Goal: Task Accomplishment & Management: Manage account settings

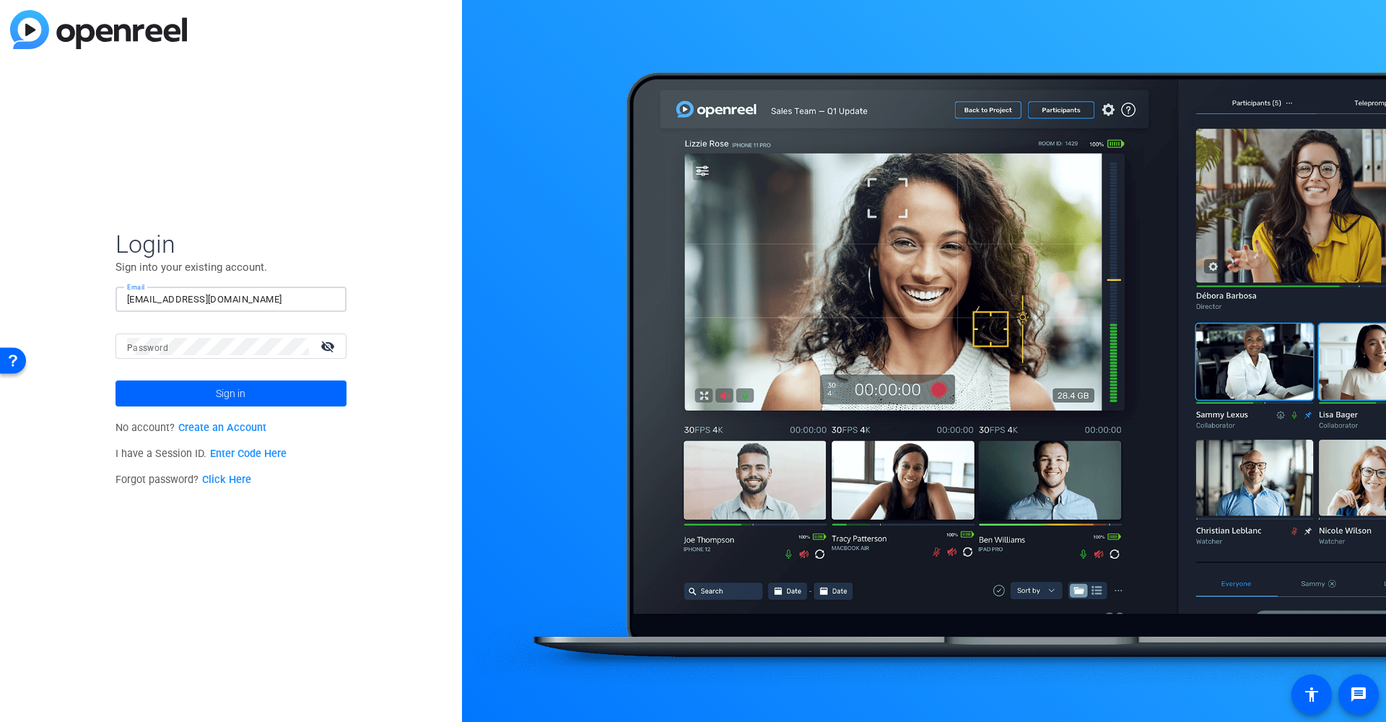
type input "[EMAIL_ADDRESS][DOMAIN_NAME]"
click at [162, 350] on mat-label "Password" at bounding box center [147, 348] width 41 height 10
click at [247, 396] on span at bounding box center [231, 393] width 231 height 35
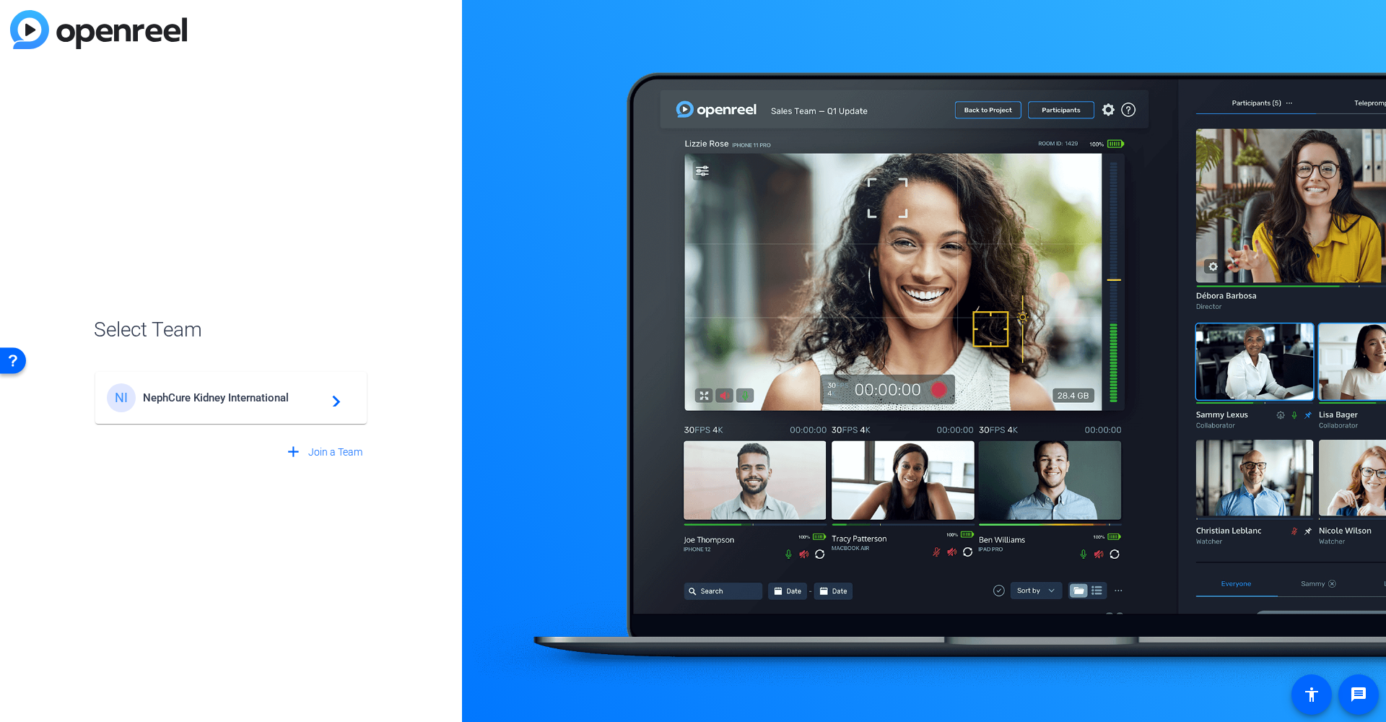
click at [305, 400] on span "NephCure Kidney International" at bounding box center [233, 397] width 180 height 13
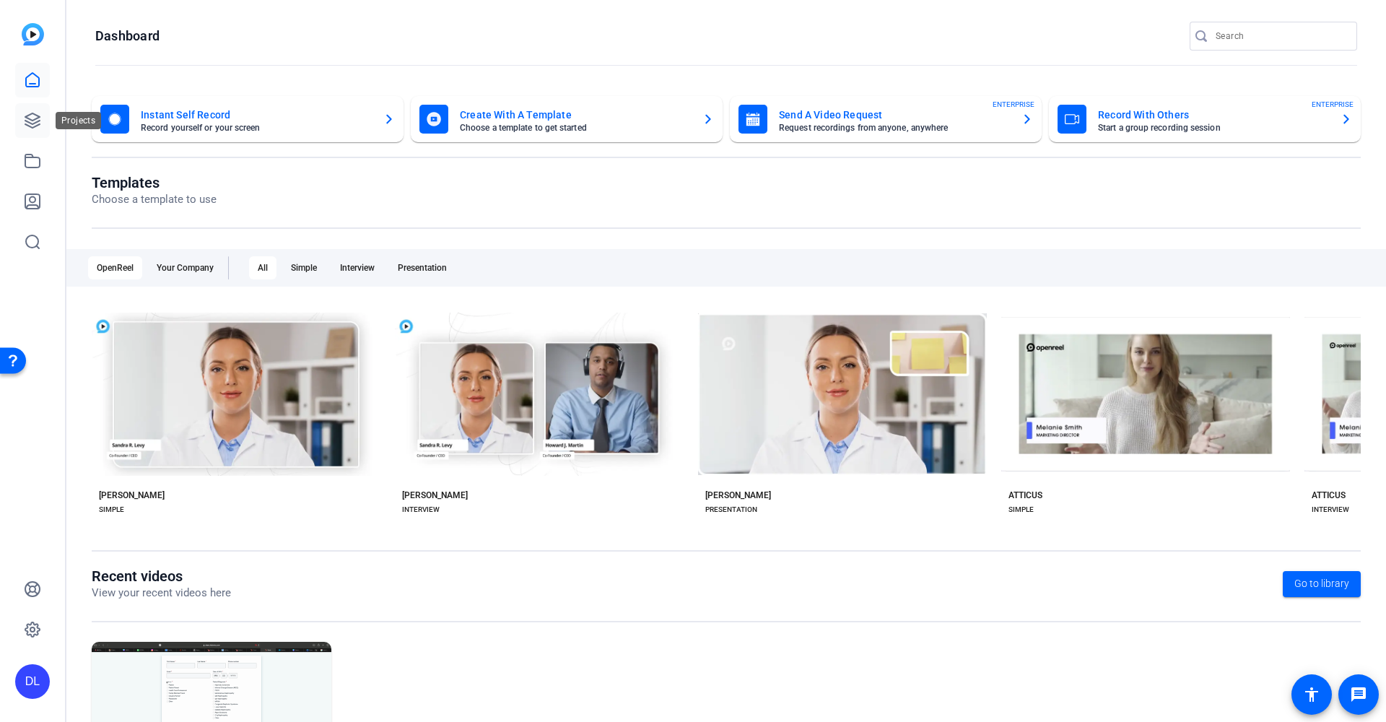
click at [30, 122] on icon at bounding box center [32, 120] width 17 height 17
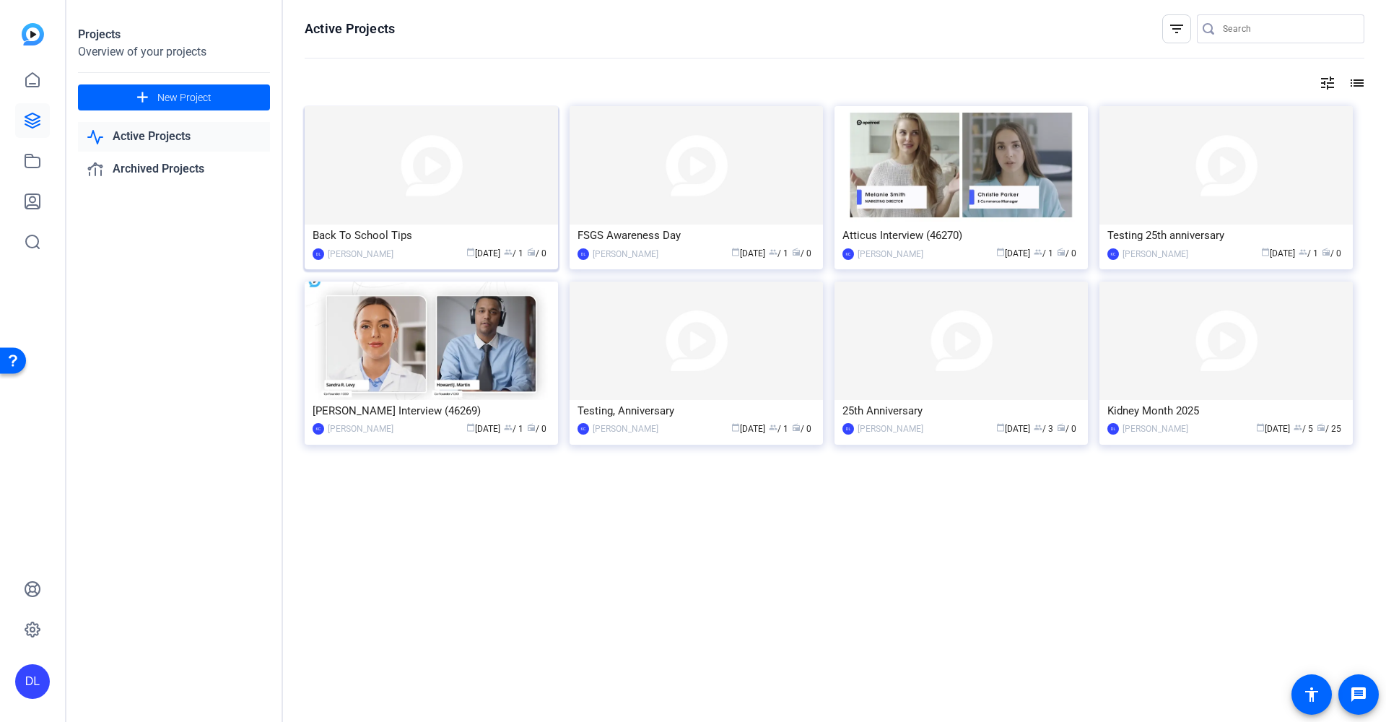
click at [474, 173] on img at bounding box center [431, 165] width 253 height 118
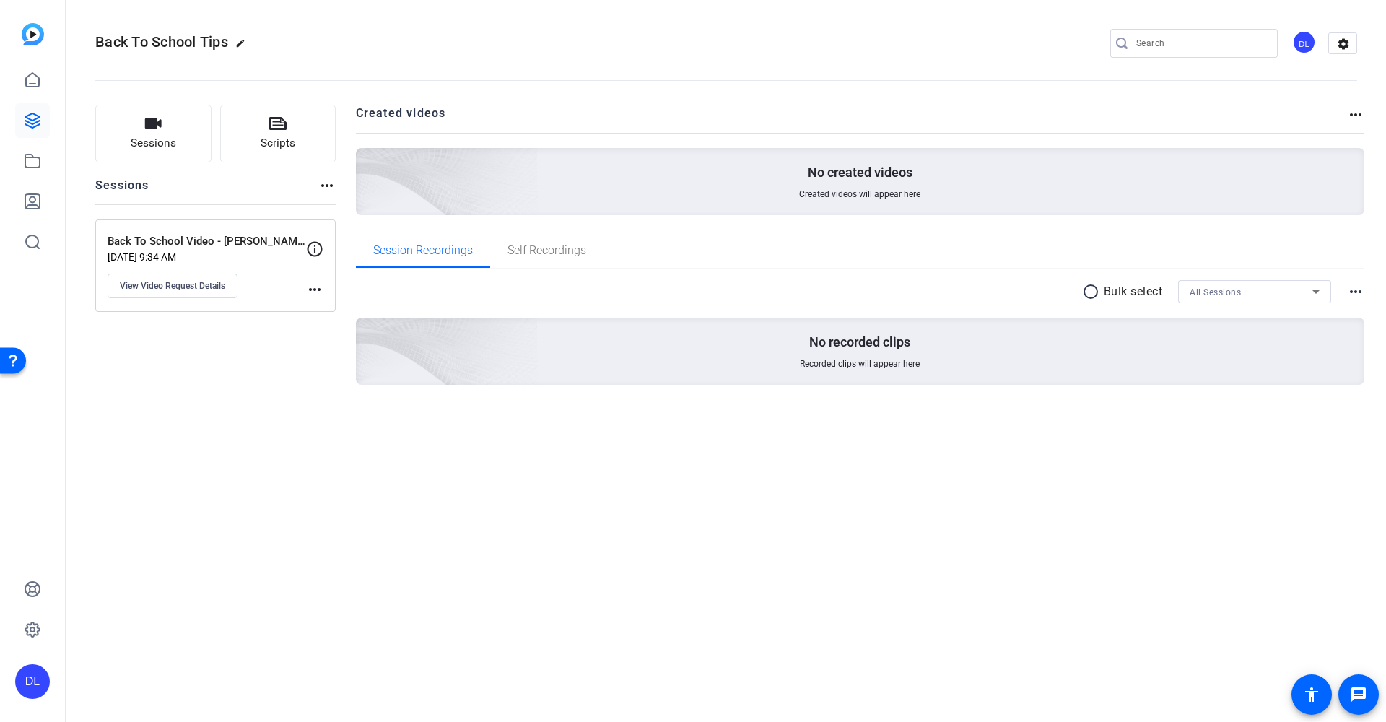
click at [313, 293] on mat-icon "more_horiz" at bounding box center [314, 289] width 17 height 17
click at [186, 287] on div at bounding box center [693, 361] width 1386 height 722
click at [160, 287] on span "View Video Request Details" at bounding box center [172, 286] width 105 height 12
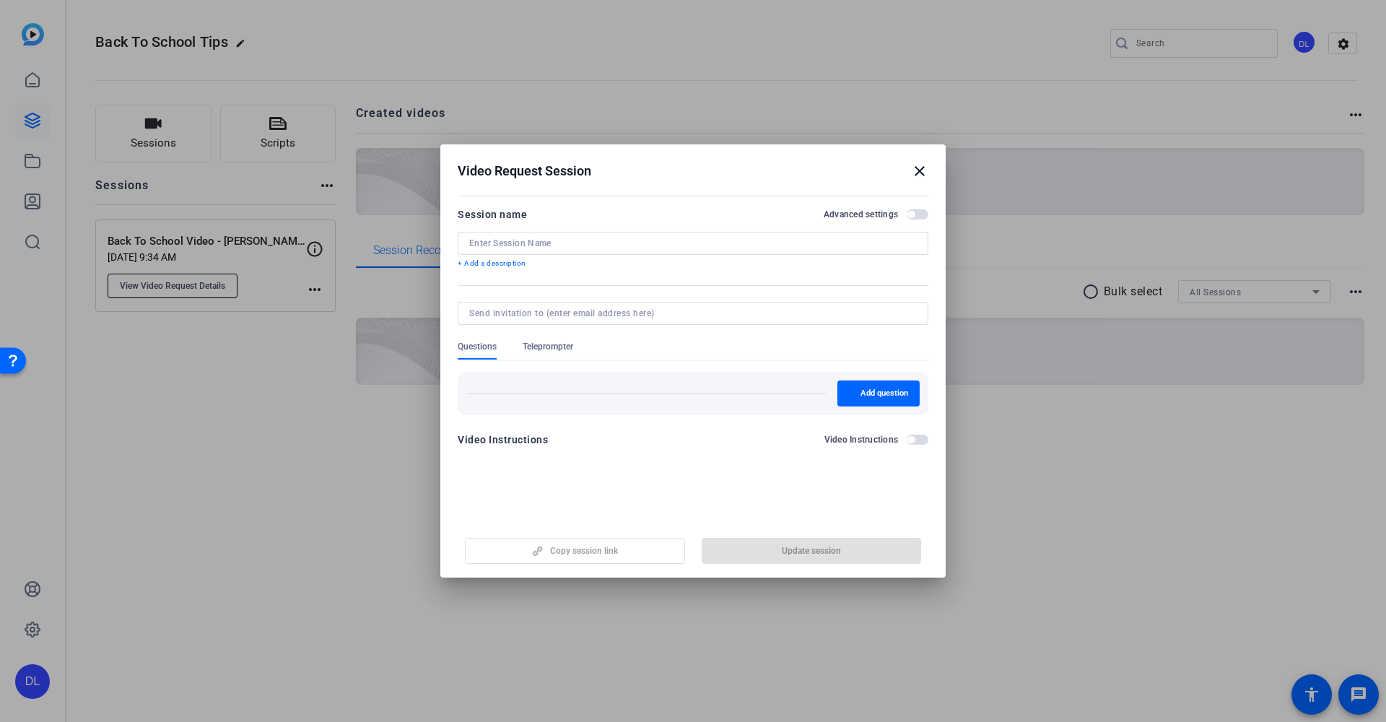
type input "Back To School Video - [PERSON_NAME] Feature"
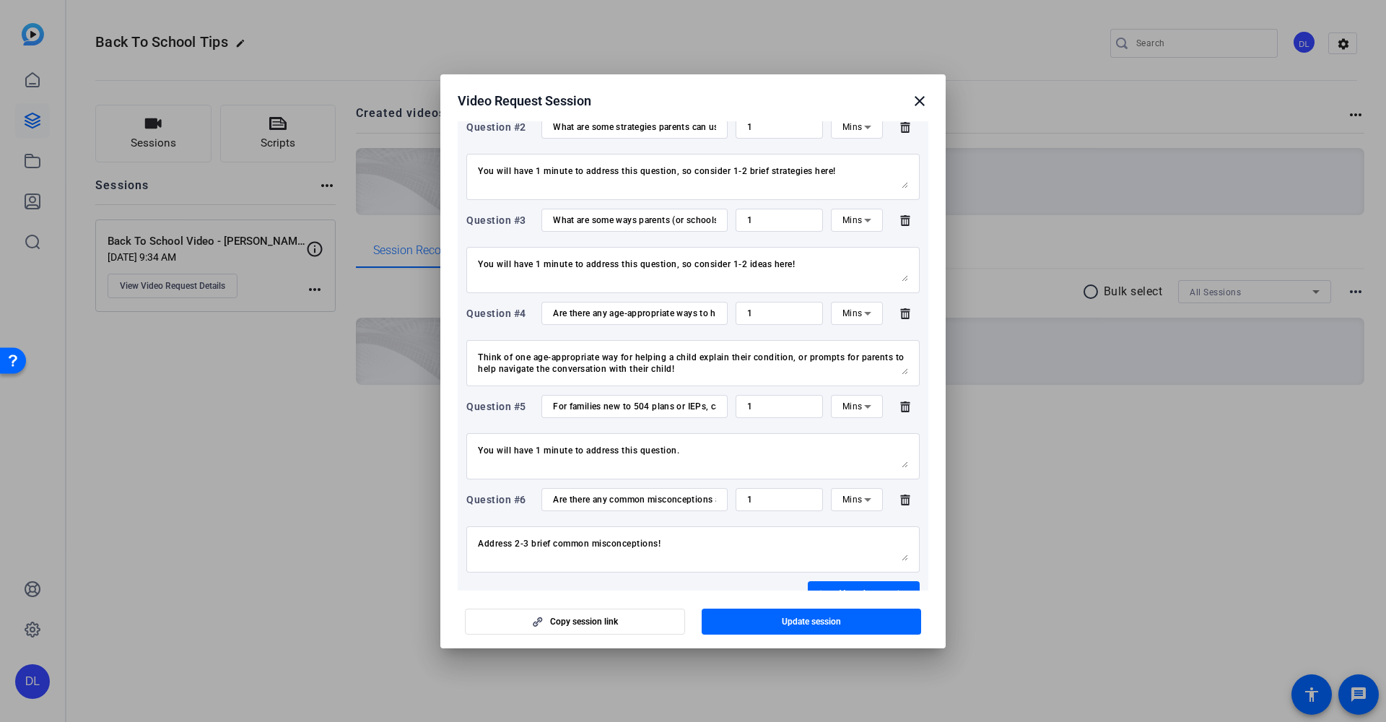
scroll to position [341, 0]
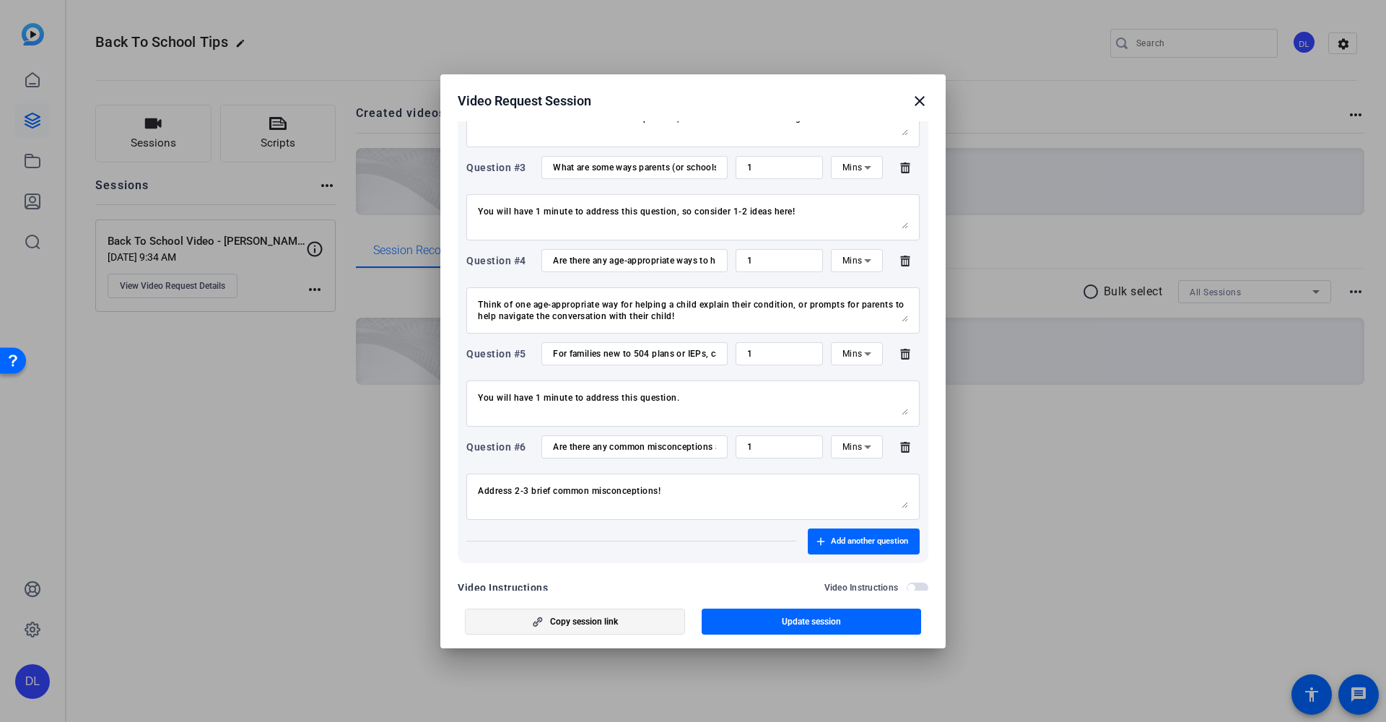
click at [577, 625] on span "Copy session link" at bounding box center [584, 622] width 68 height 12
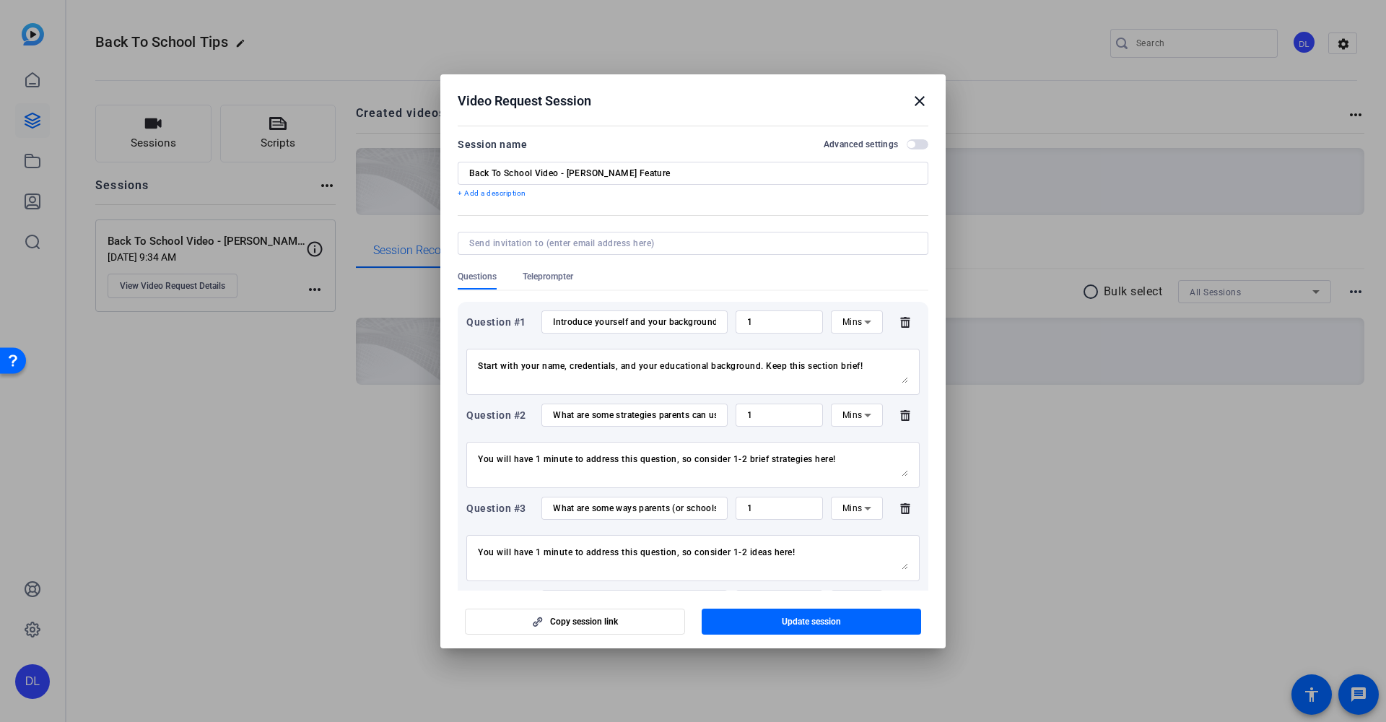
scroll to position [0, 0]
click at [919, 99] on mat-icon "close" at bounding box center [919, 100] width 17 height 17
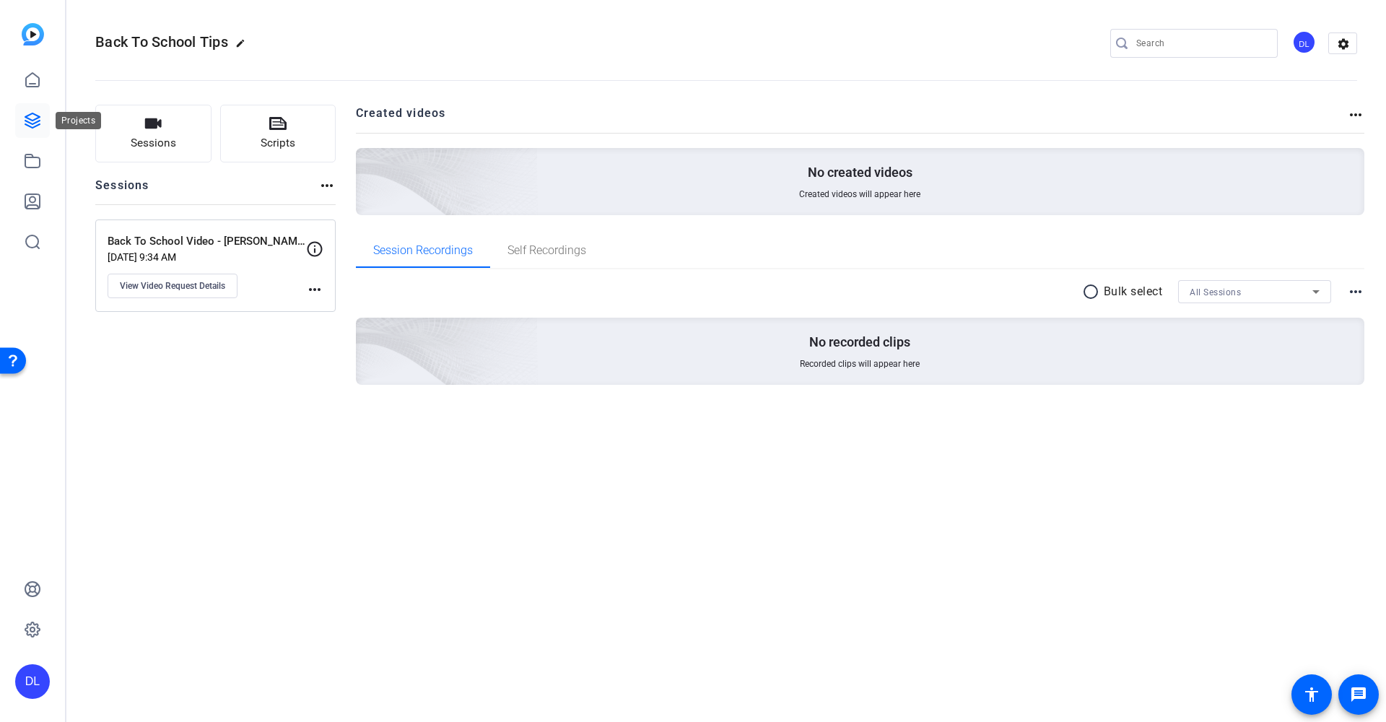
click at [26, 123] on icon at bounding box center [32, 120] width 17 height 17
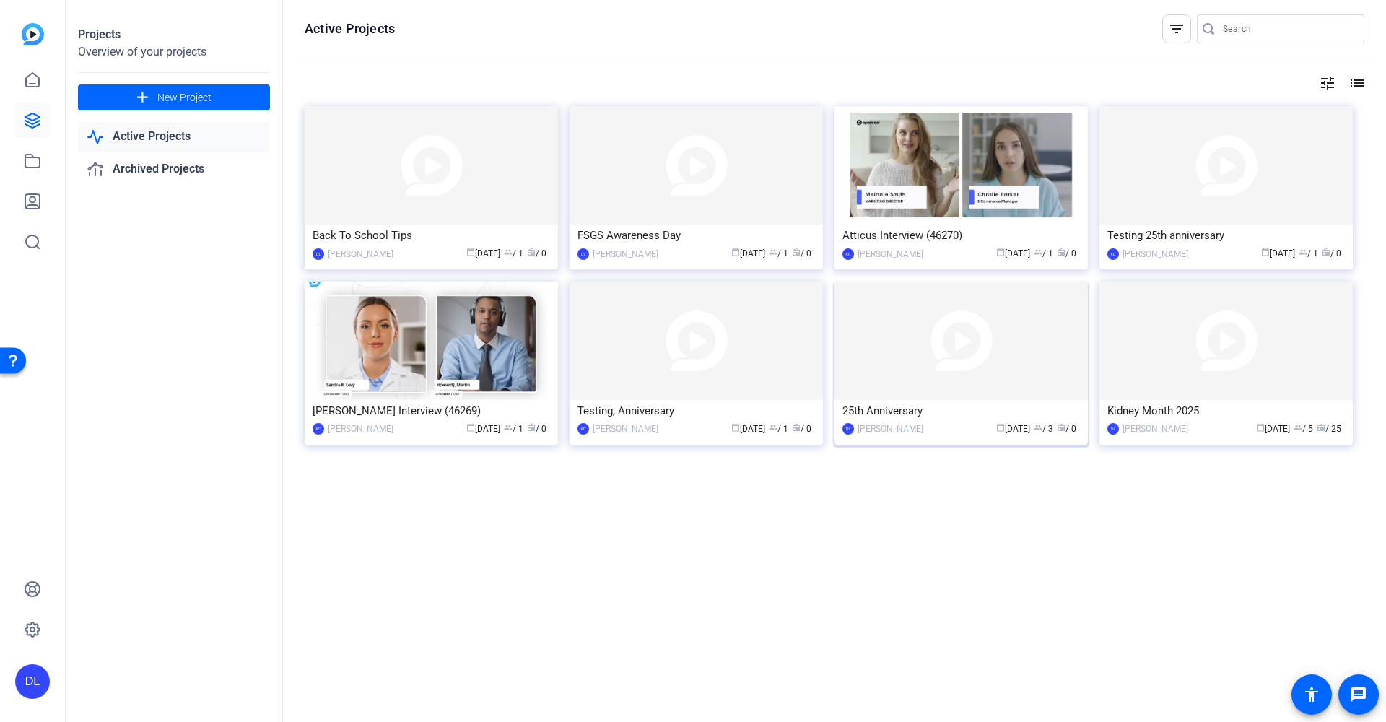
click at [954, 417] on div "25th Anniversary" at bounding box center [962, 411] width 238 height 22
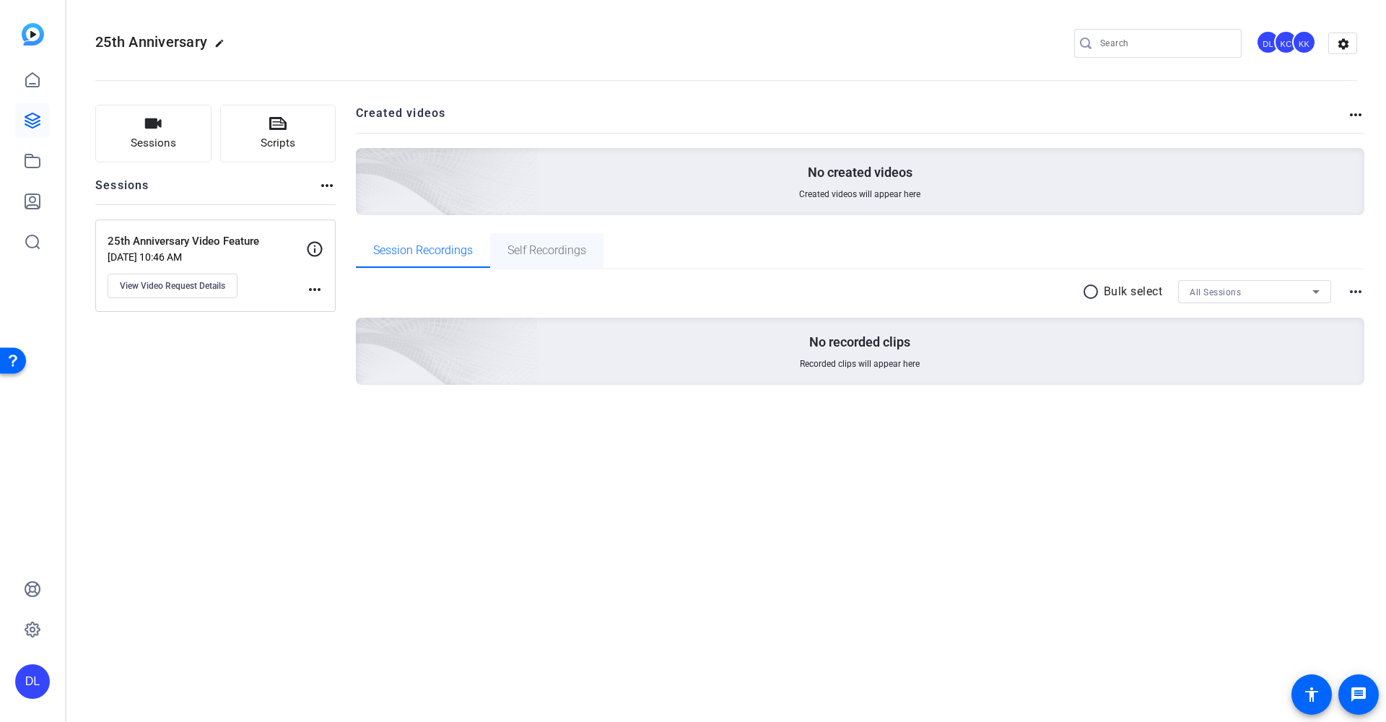
click at [547, 240] on span "Self Recordings" at bounding box center [547, 250] width 79 height 35
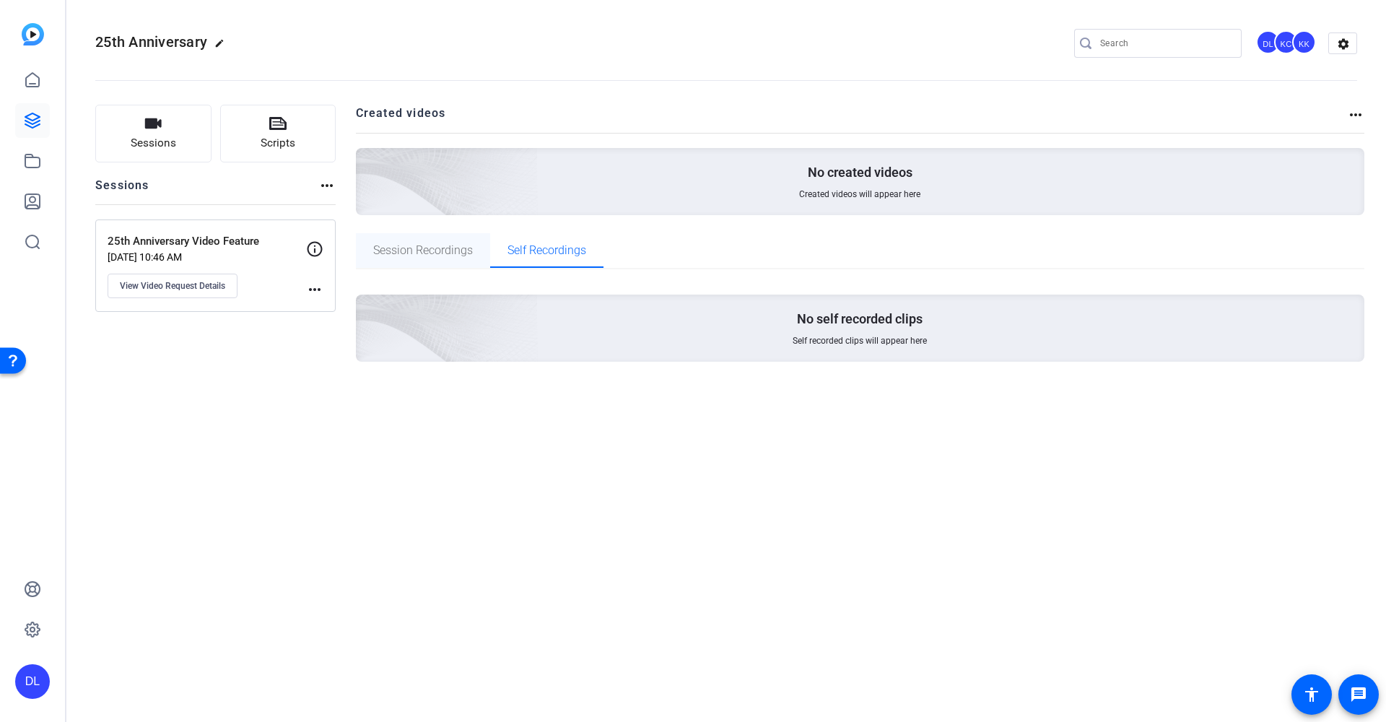
click at [459, 243] on span "Session Recordings" at bounding box center [423, 250] width 100 height 35
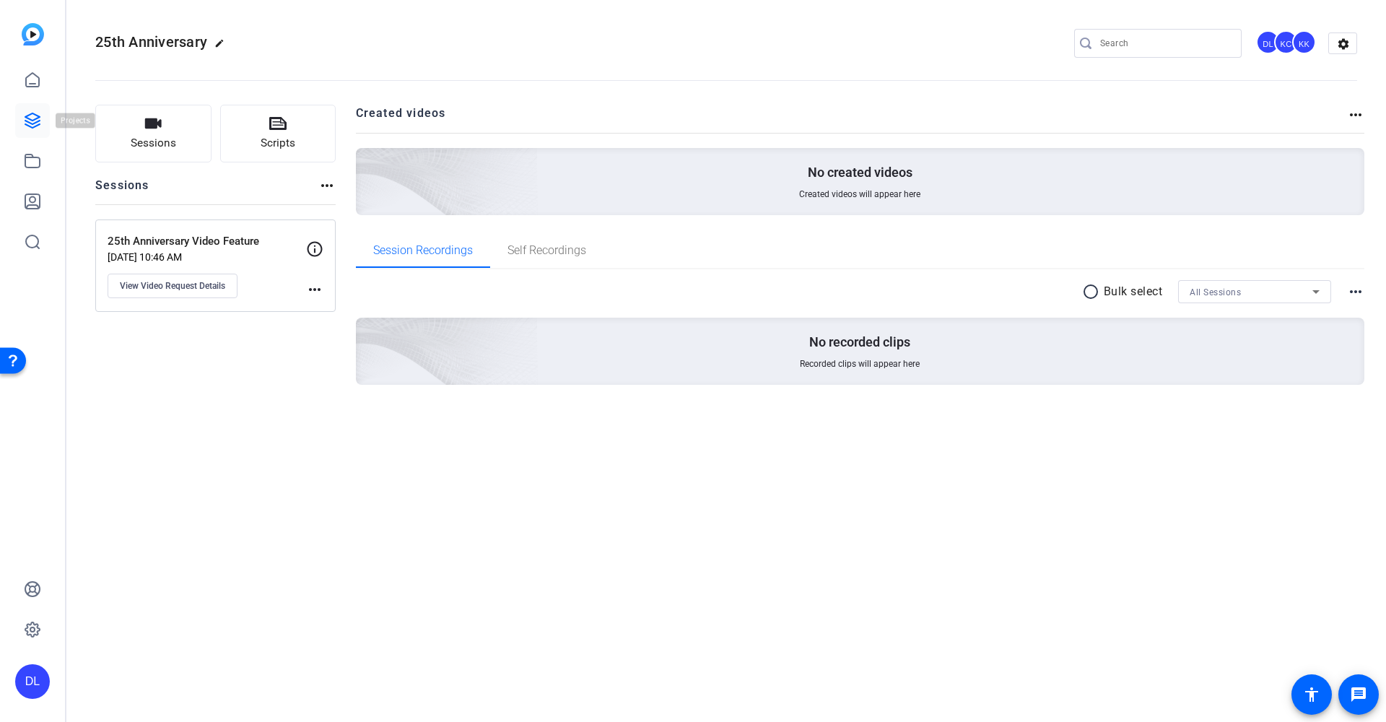
click at [29, 116] on icon at bounding box center [32, 120] width 17 height 17
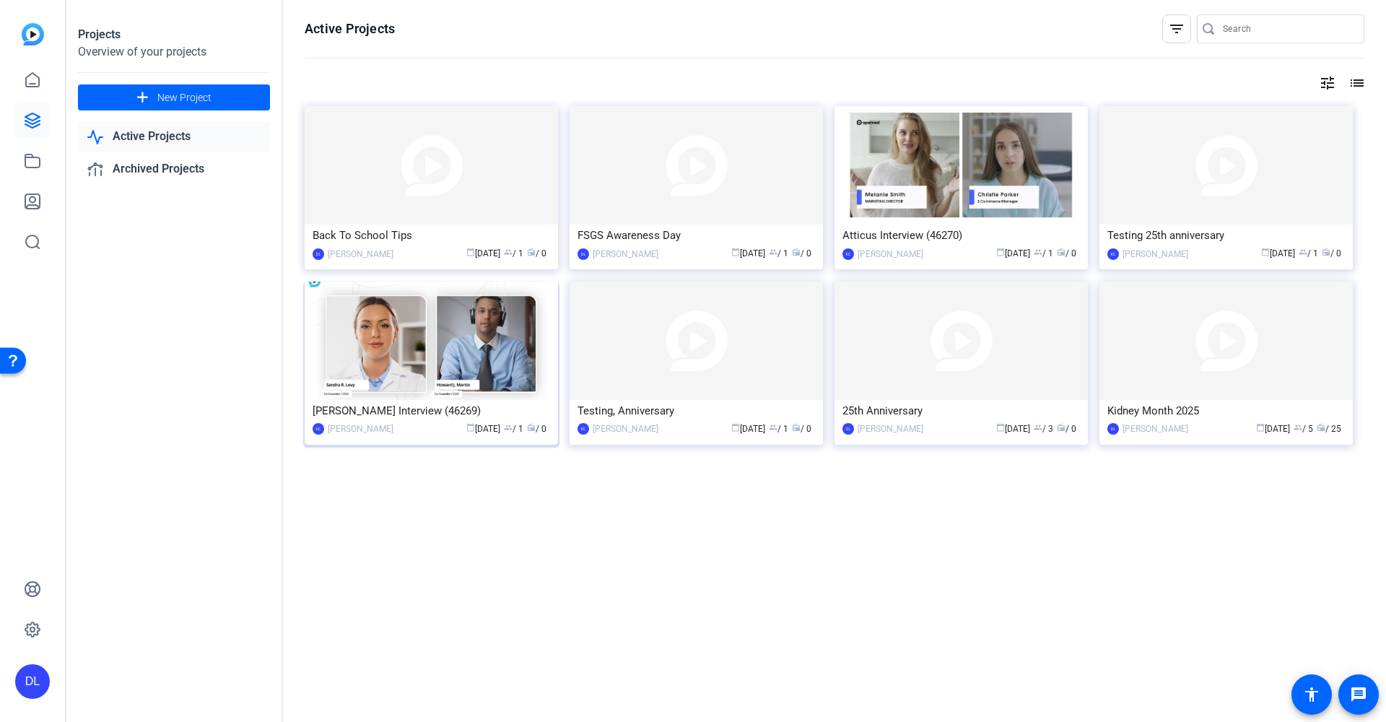
click at [373, 433] on div "[PERSON_NAME]" at bounding box center [361, 429] width 66 height 14
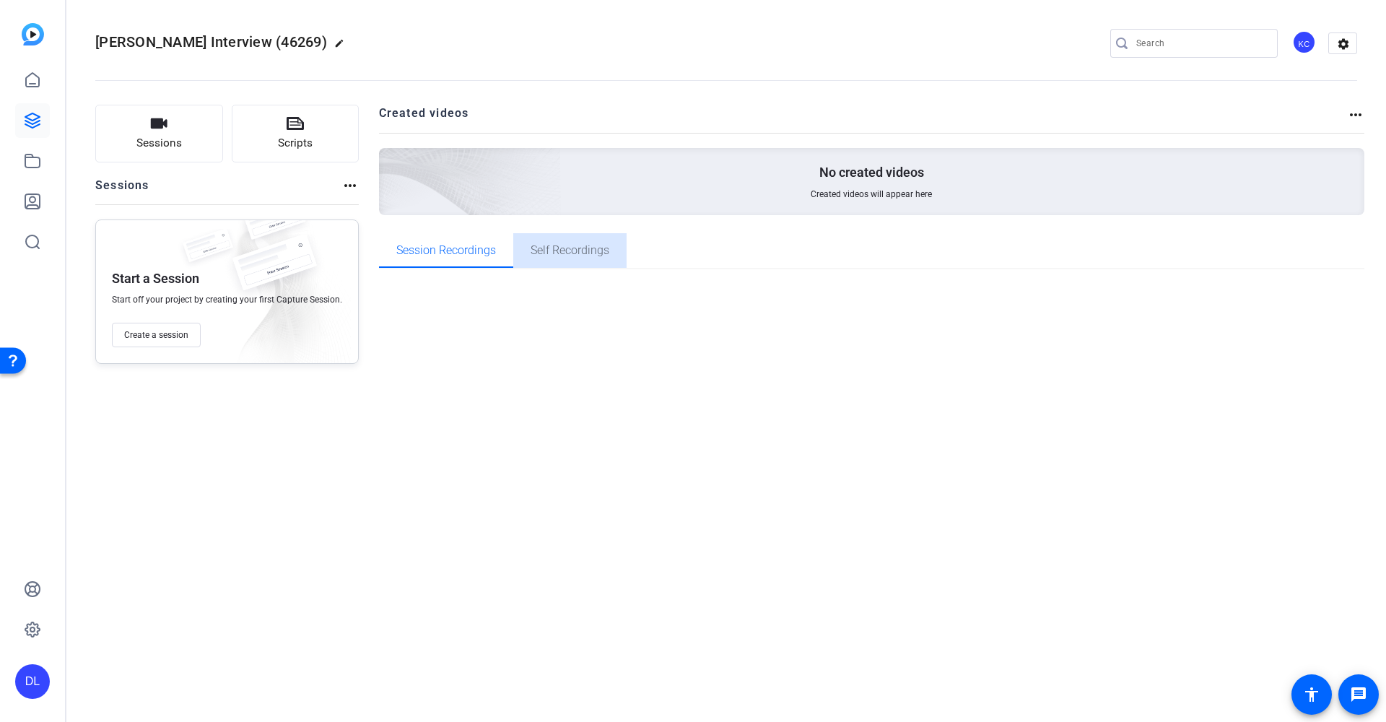
click at [554, 251] on span "Self Recordings" at bounding box center [570, 251] width 79 height 12
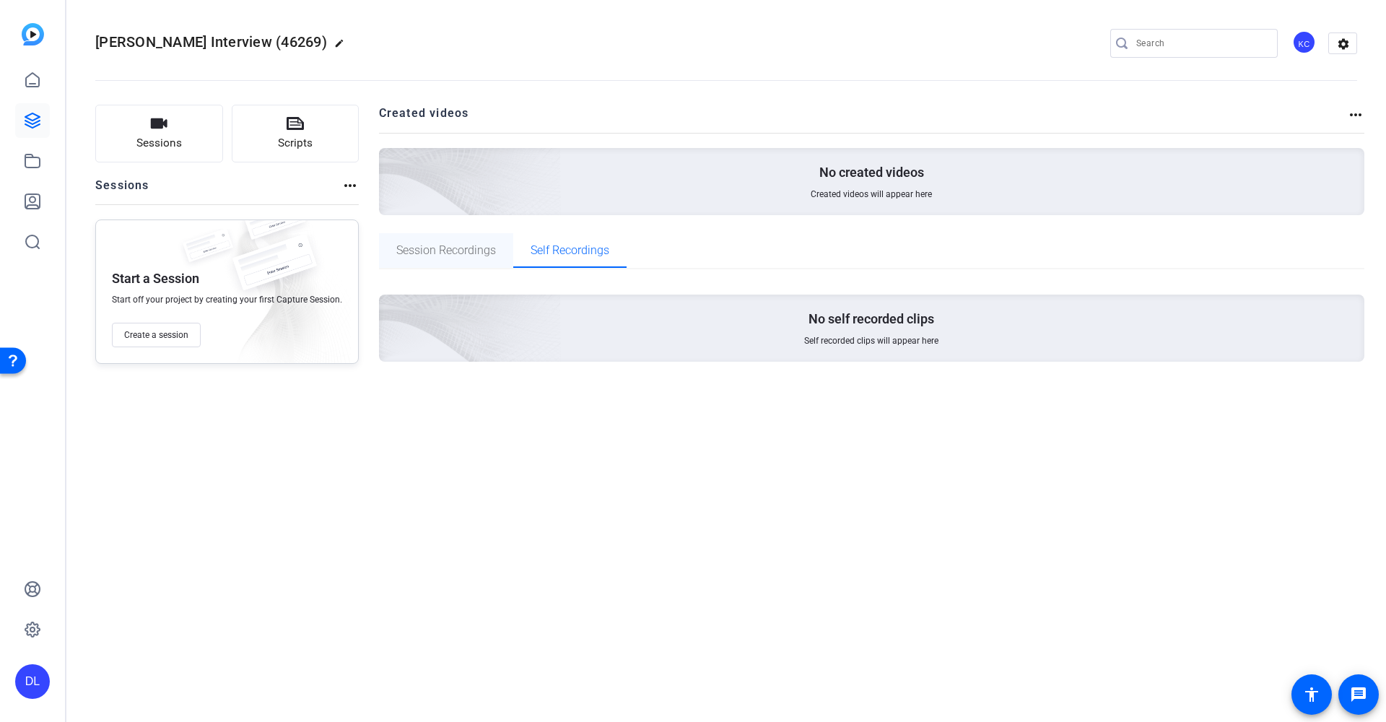
click at [445, 251] on span "Session Recordings" at bounding box center [446, 251] width 100 height 12
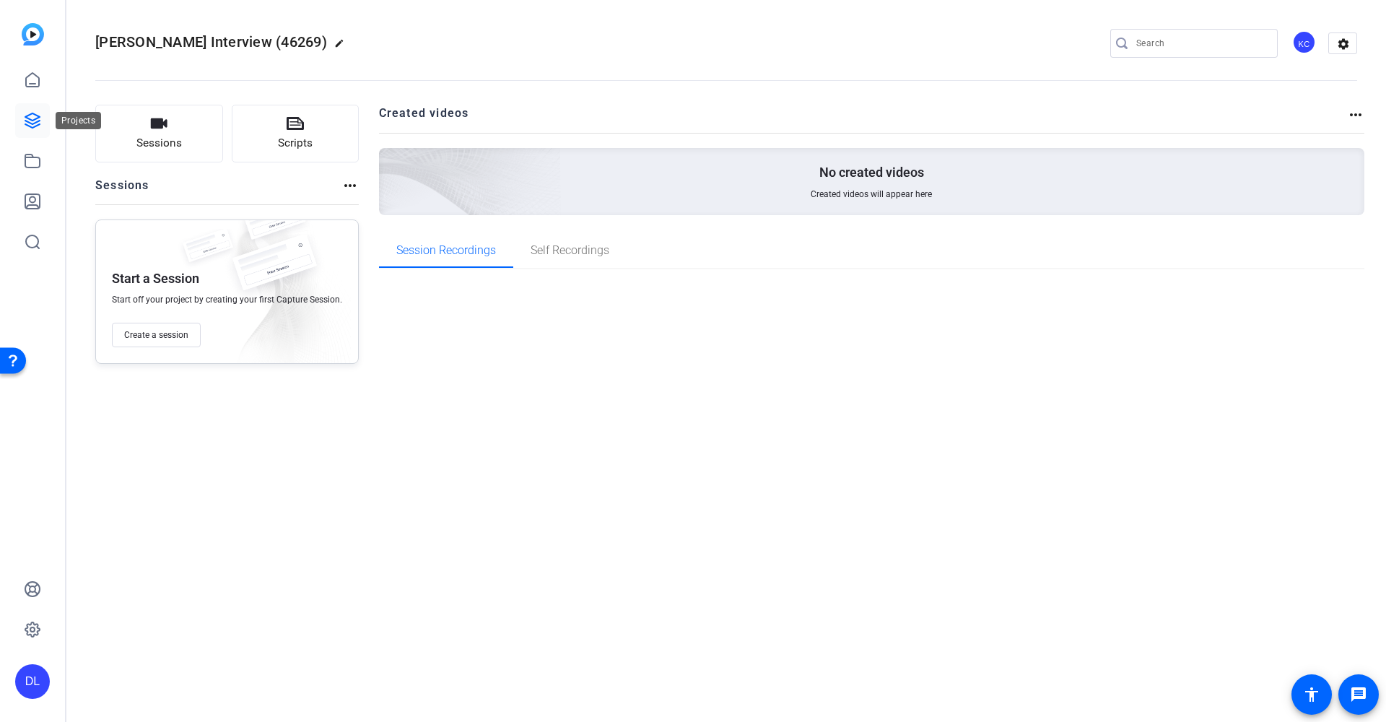
click at [25, 129] on icon at bounding box center [32, 120] width 17 height 17
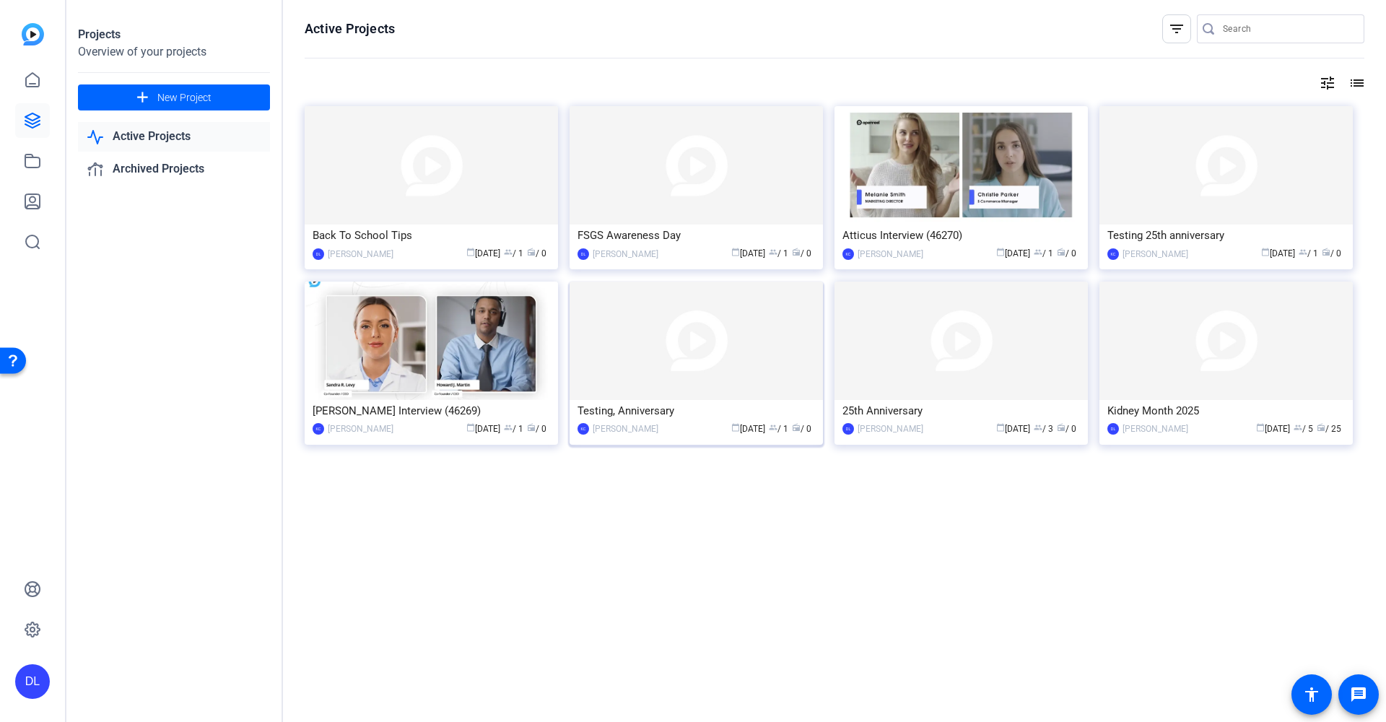
click at [676, 414] on div "Testing, Anniversary" at bounding box center [697, 411] width 238 height 22
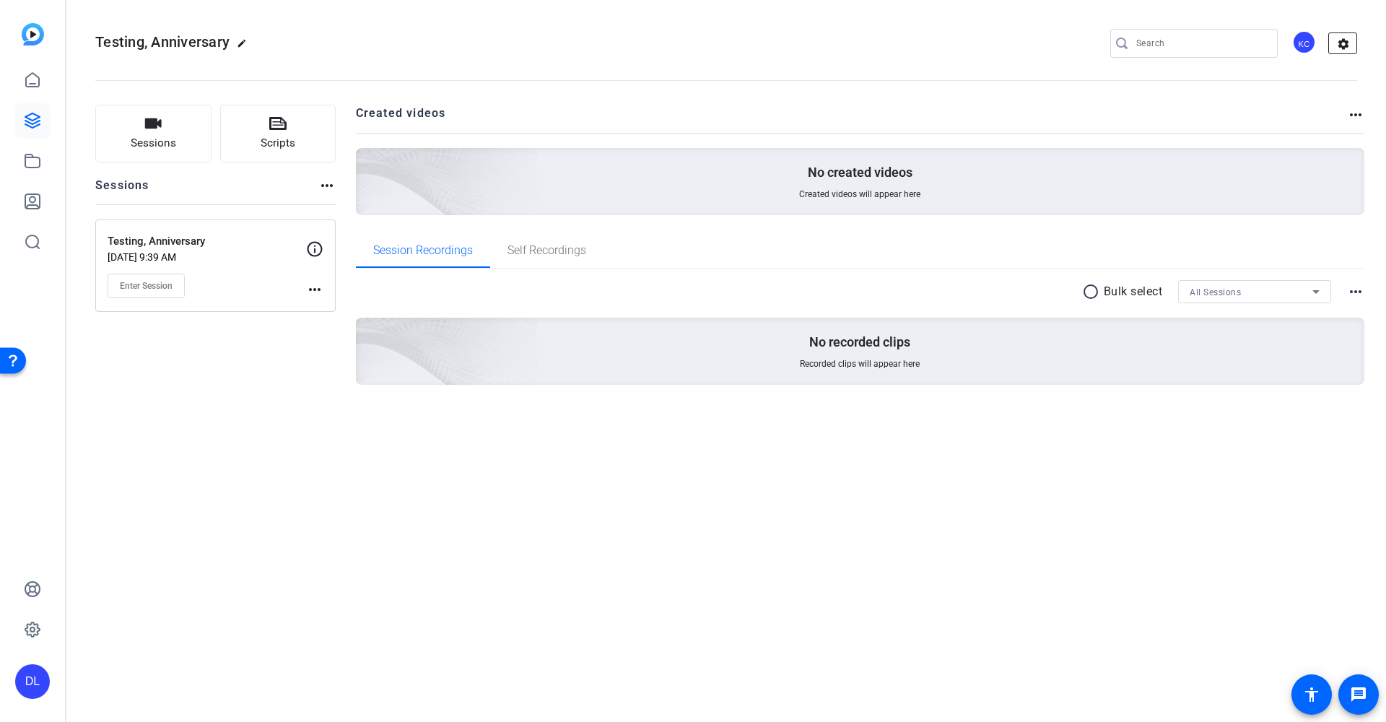
click at [1346, 43] on mat-icon "settings" at bounding box center [1343, 44] width 29 height 22
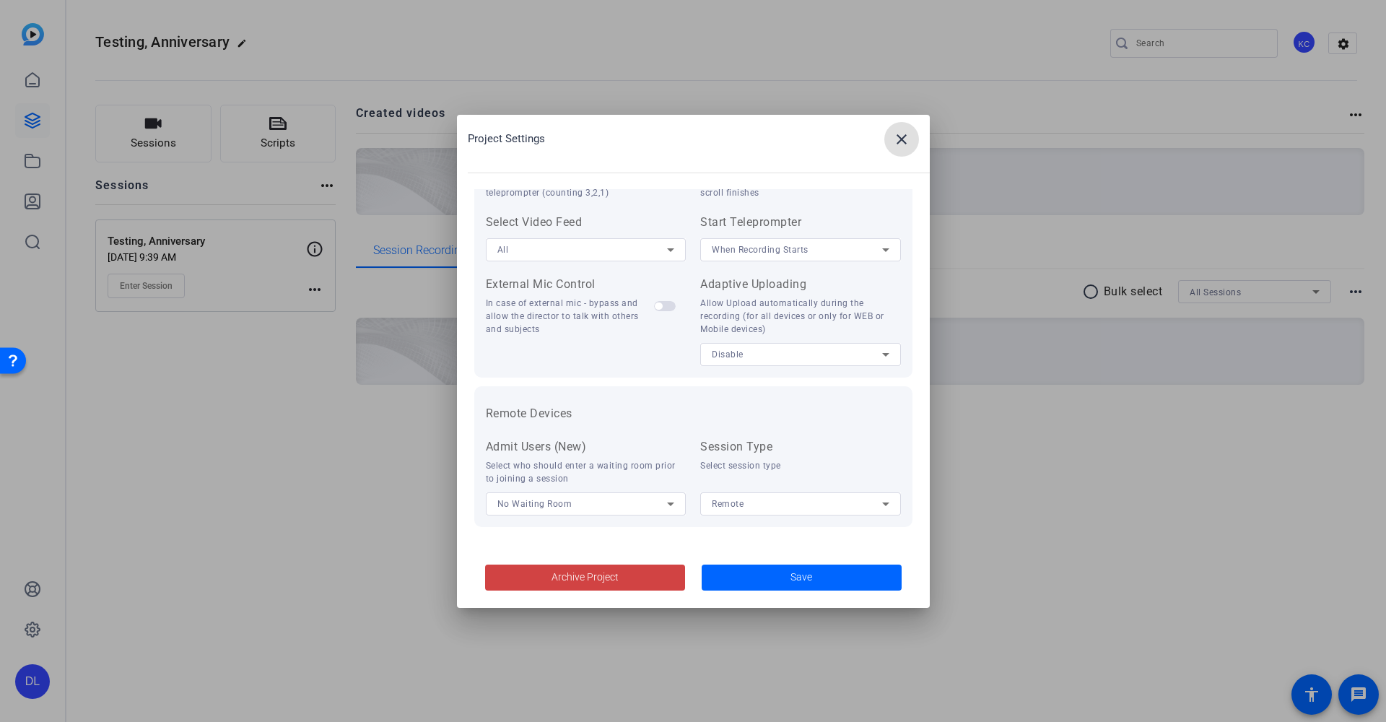
scroll to position [298, 0]
click at [577, 584] on span "Archive Project" at bounding box center [585, 577] width 67 height 15
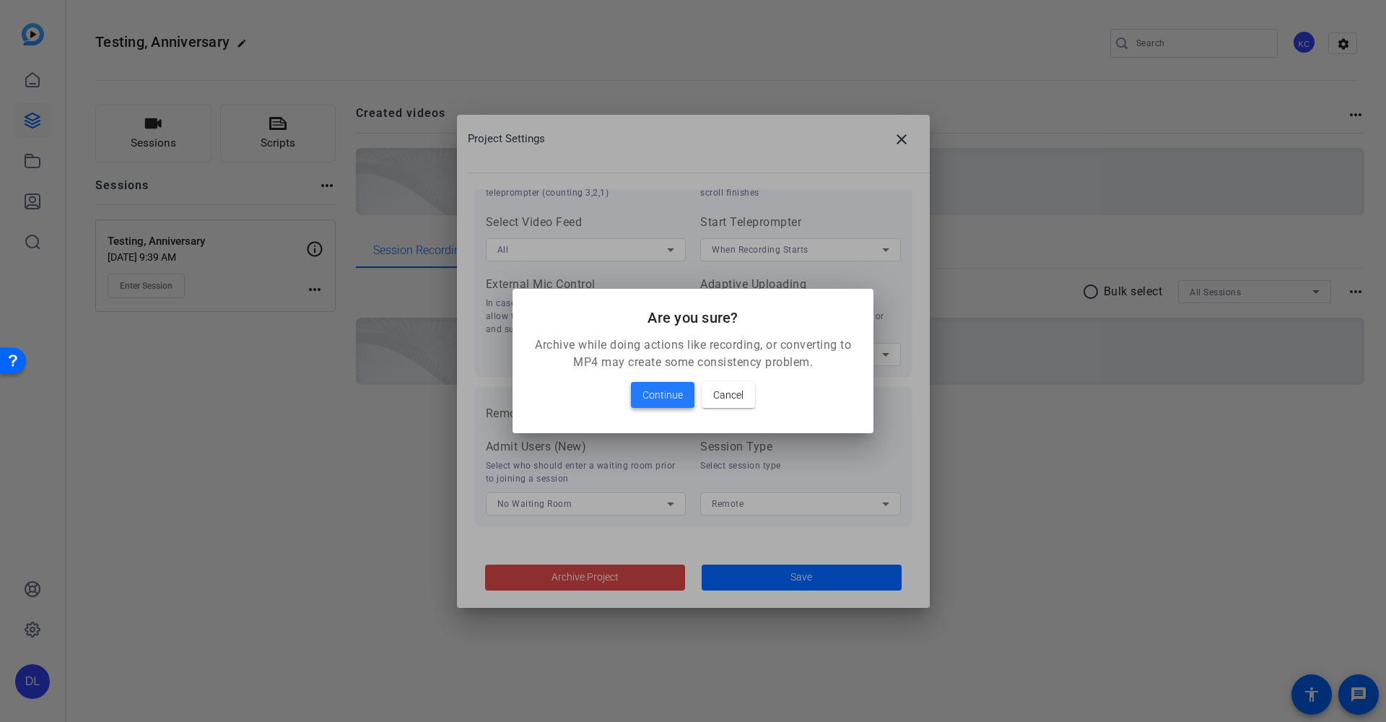
click at [682, 398] on span "Continue" at bounding box center [663, 394] width 40 height 17
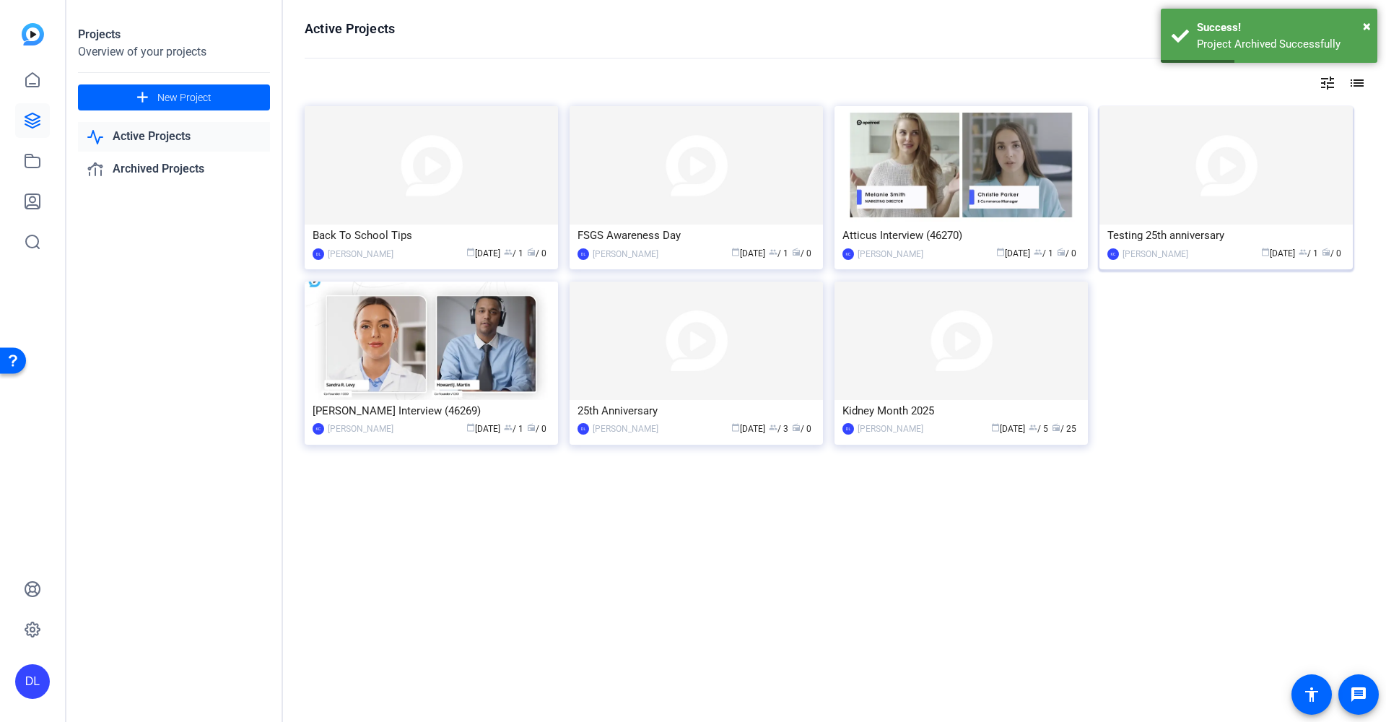
click at [1173, 243] on div "Testing 25th anniversary" at bounding box center [1226, 236] width 238 height 22
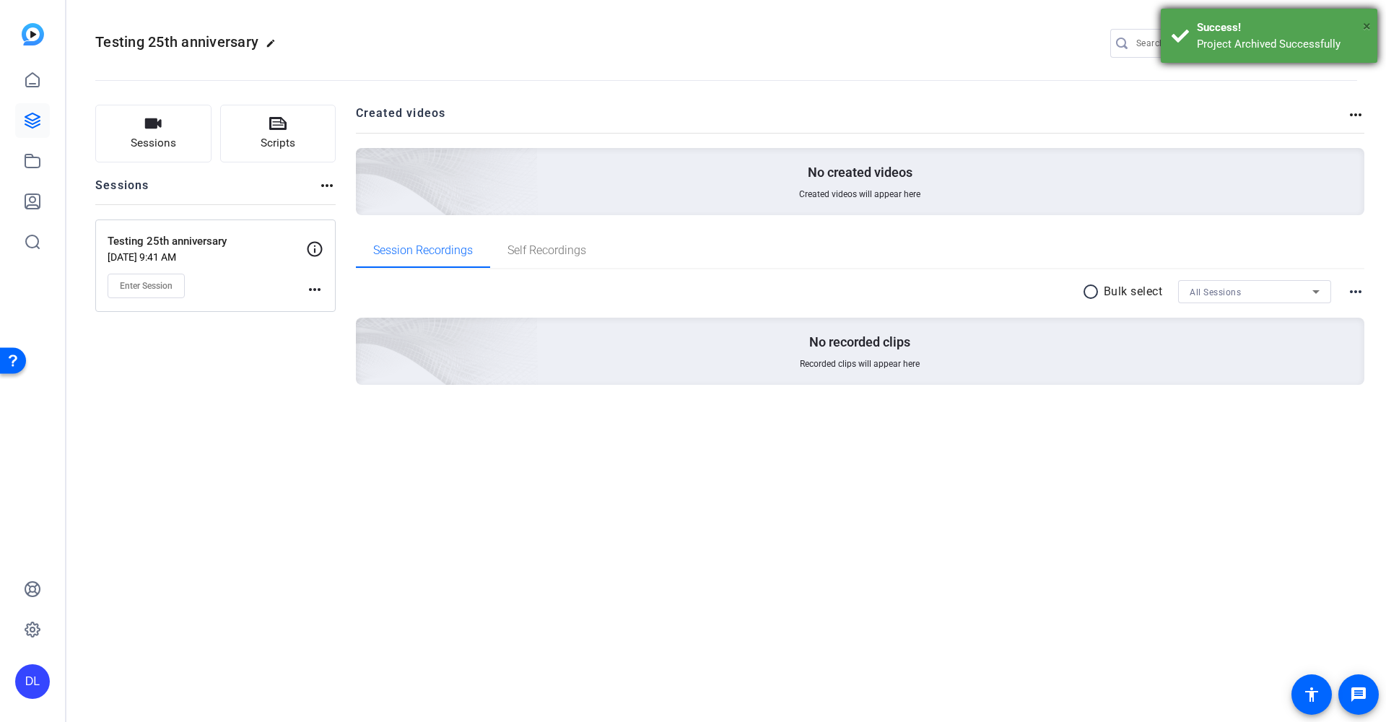
click at [1367, 25] on span "×" at bounding box center [1367, 25] width 8 height 17
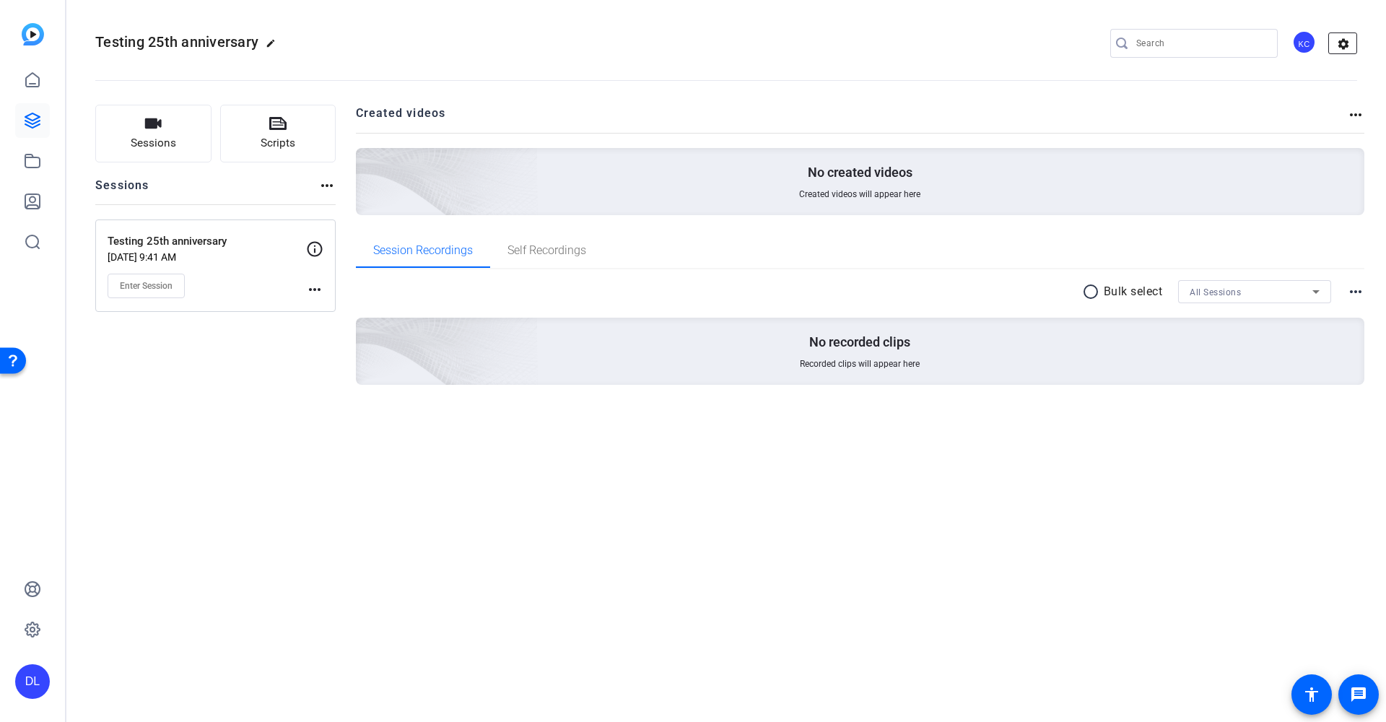
click at [1344, 38] on mat-icon "settings" at bounding box center [1343, 44] width 29 height 22
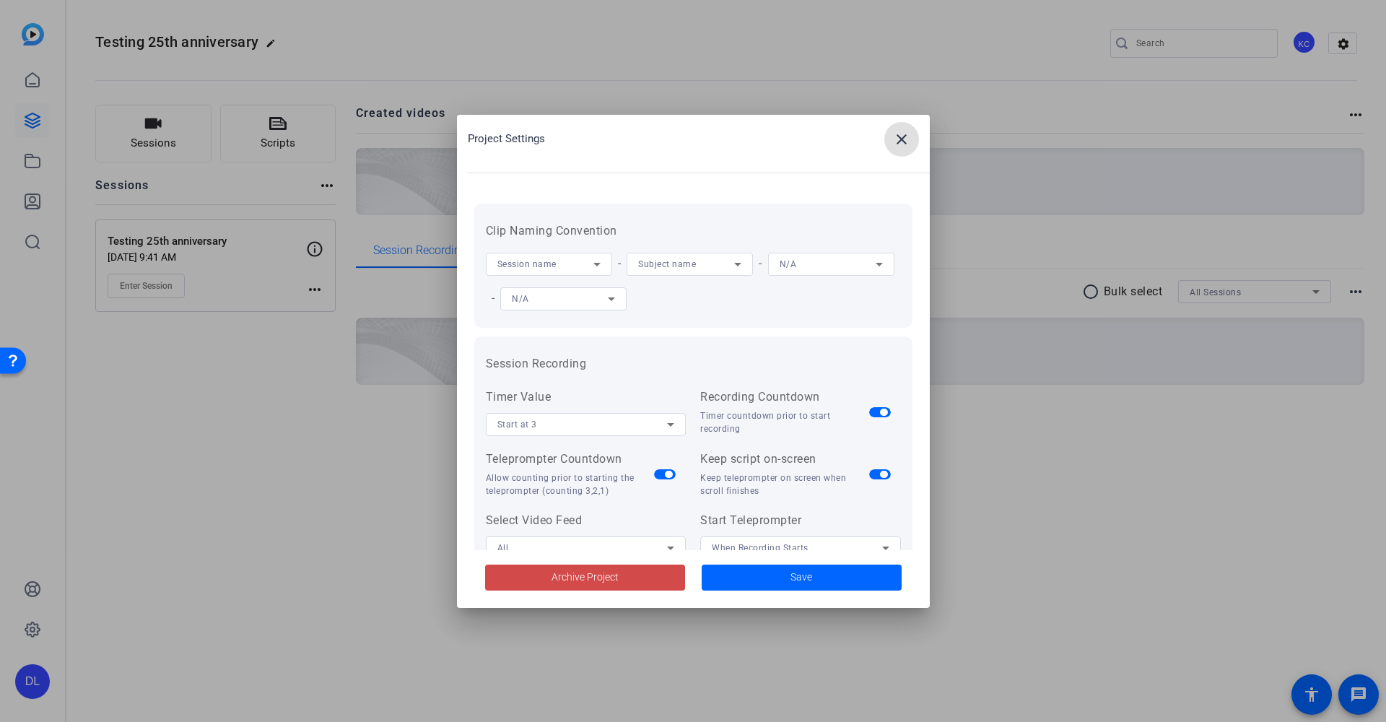
click at [620, 576] on span at bounding box center [585, 577] width 200 height 35
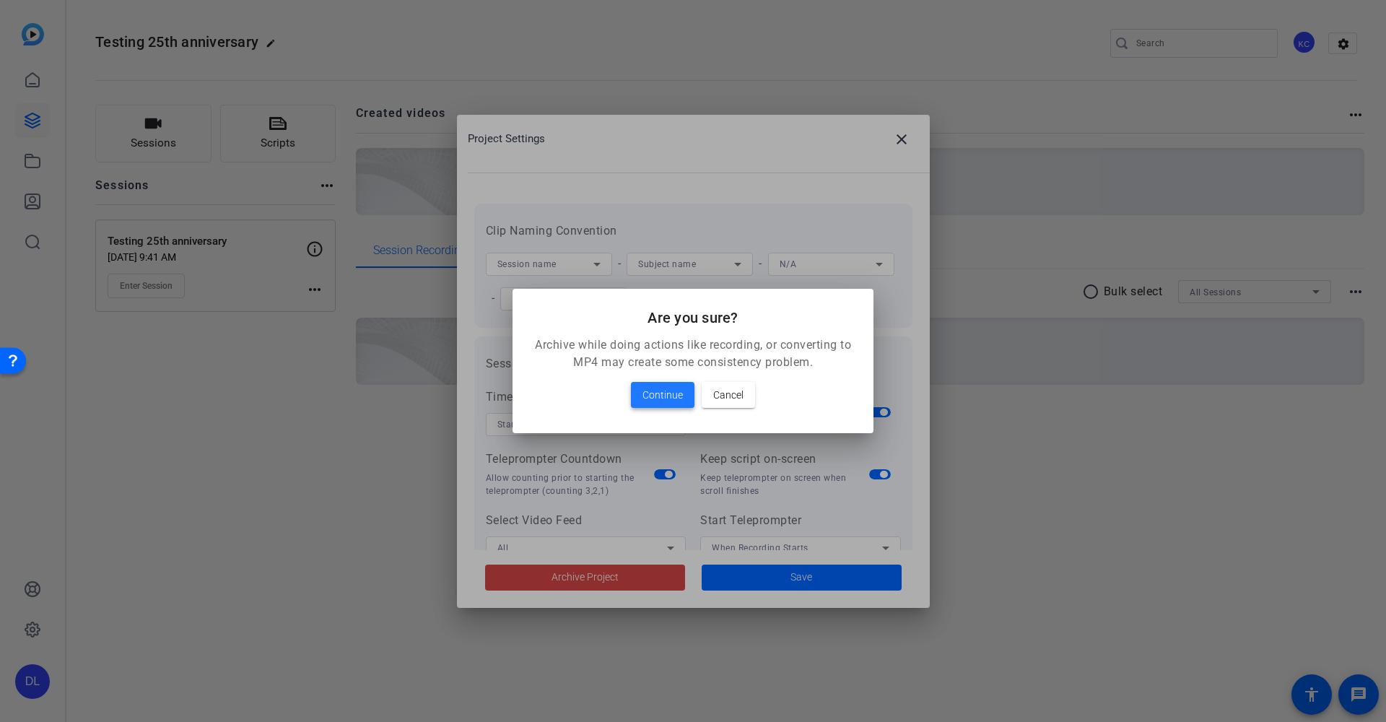
click at [679, 390] on span "Continue" at bounding box center [663, 394] width 40 height 17
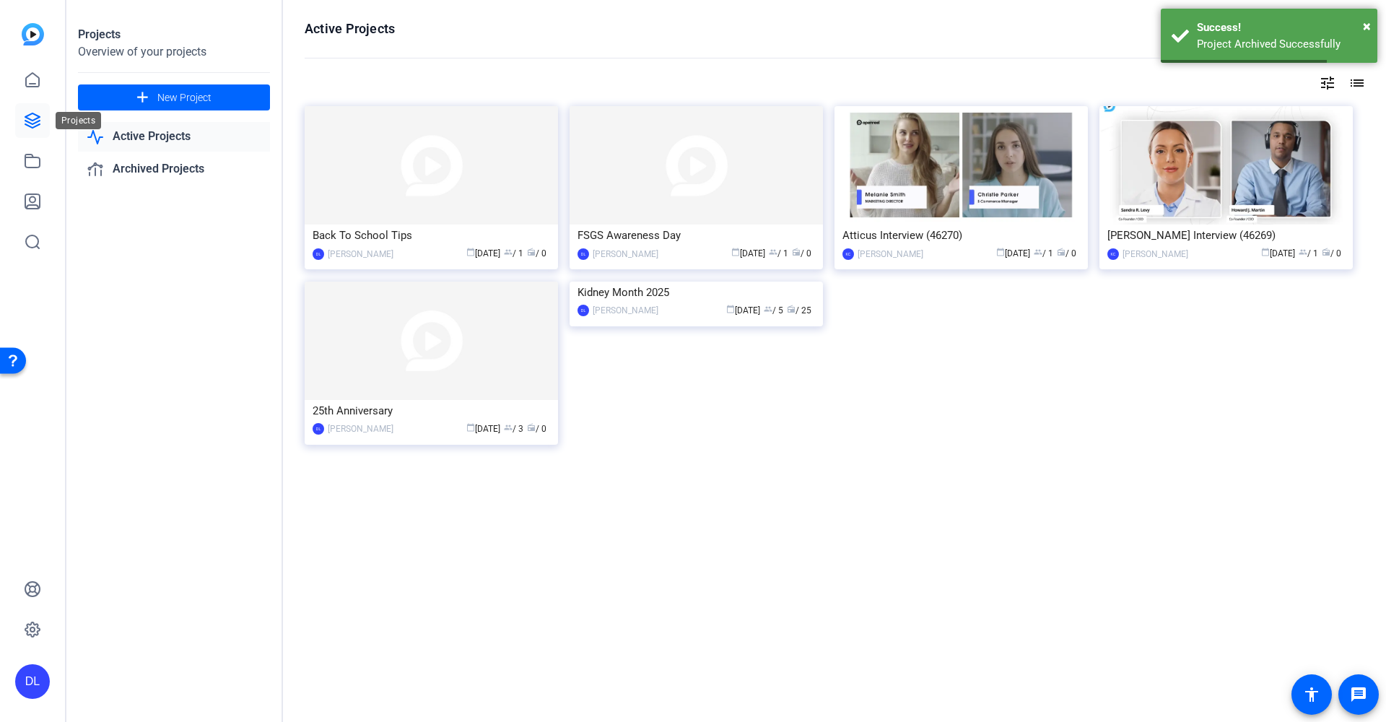
click at [26, 121] on icon at bounding box center [32, 120] width 14 height 14
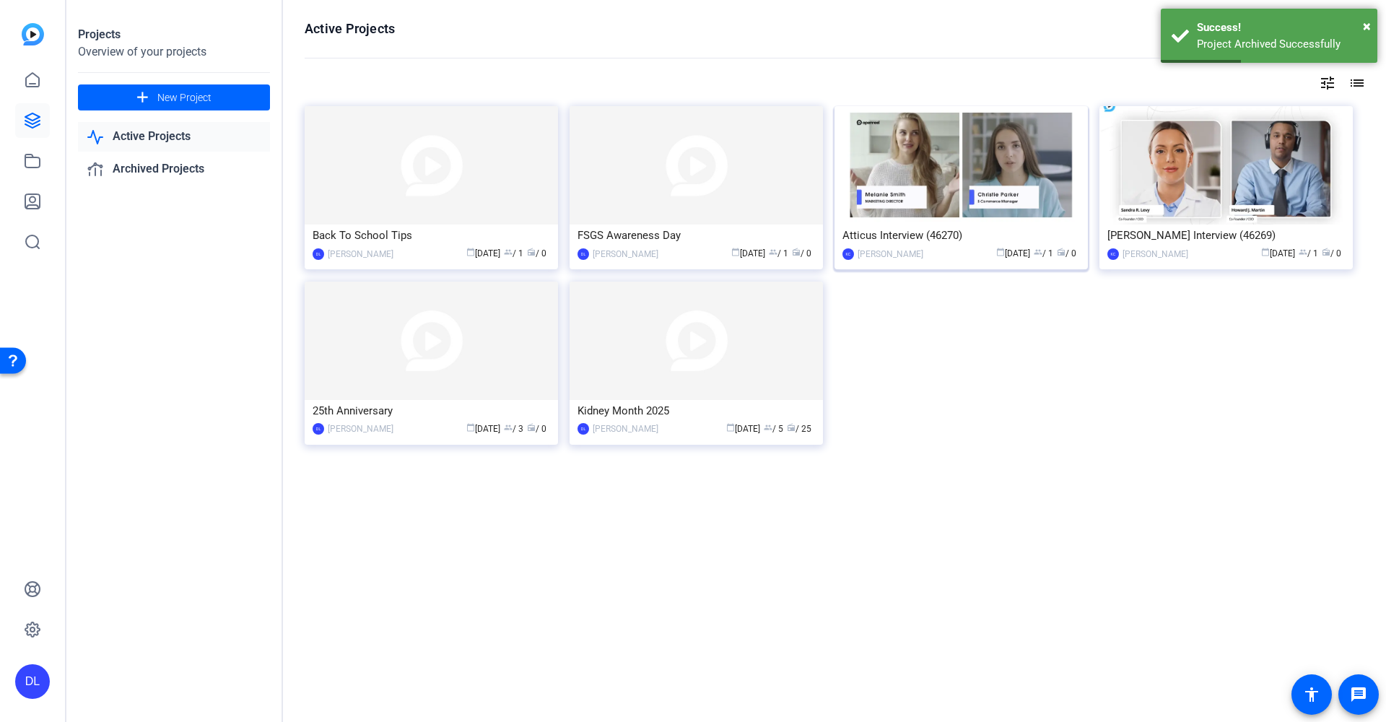
click at [941, 251] on div "calendar_today [DATE] group / 1 radio / 0" at bounding box center [1005, 253] width 149 height 15
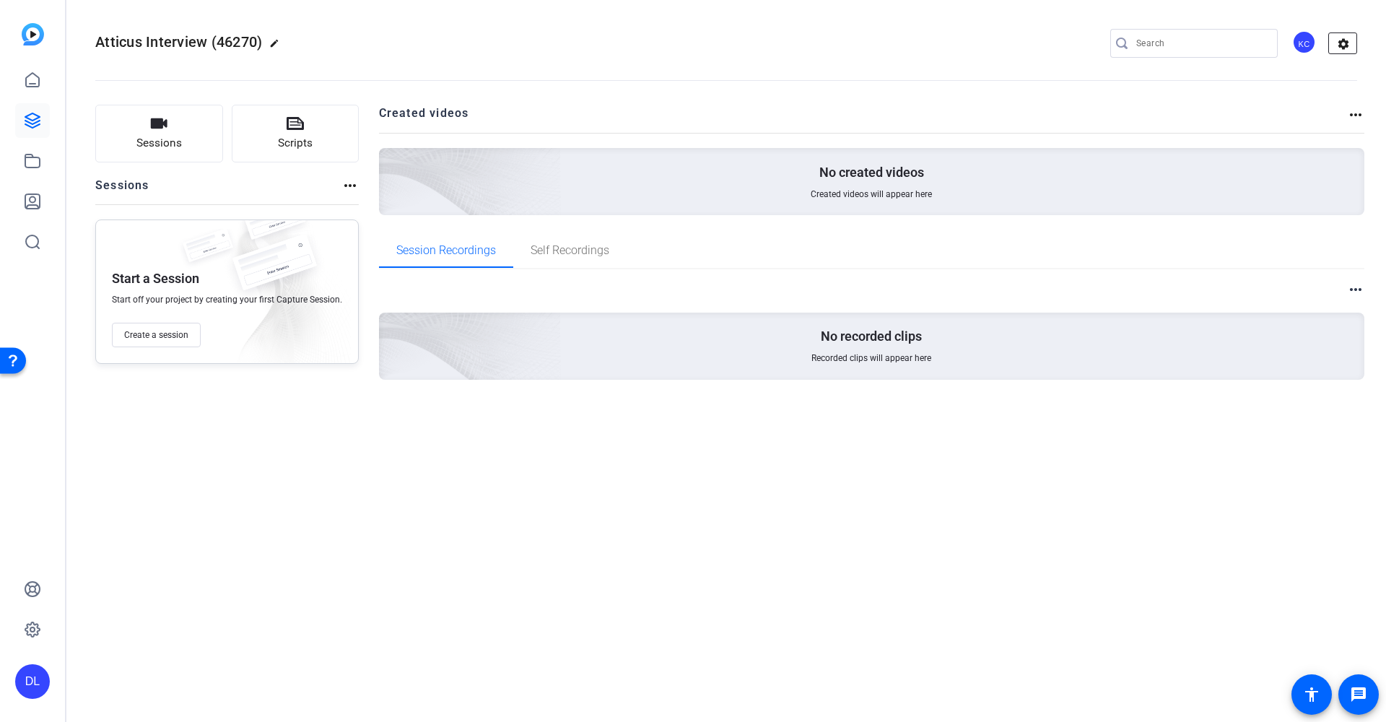
click at [1342, 43] on mat-icon "settings" at bounding box center [1343, 44] width 29 height 22
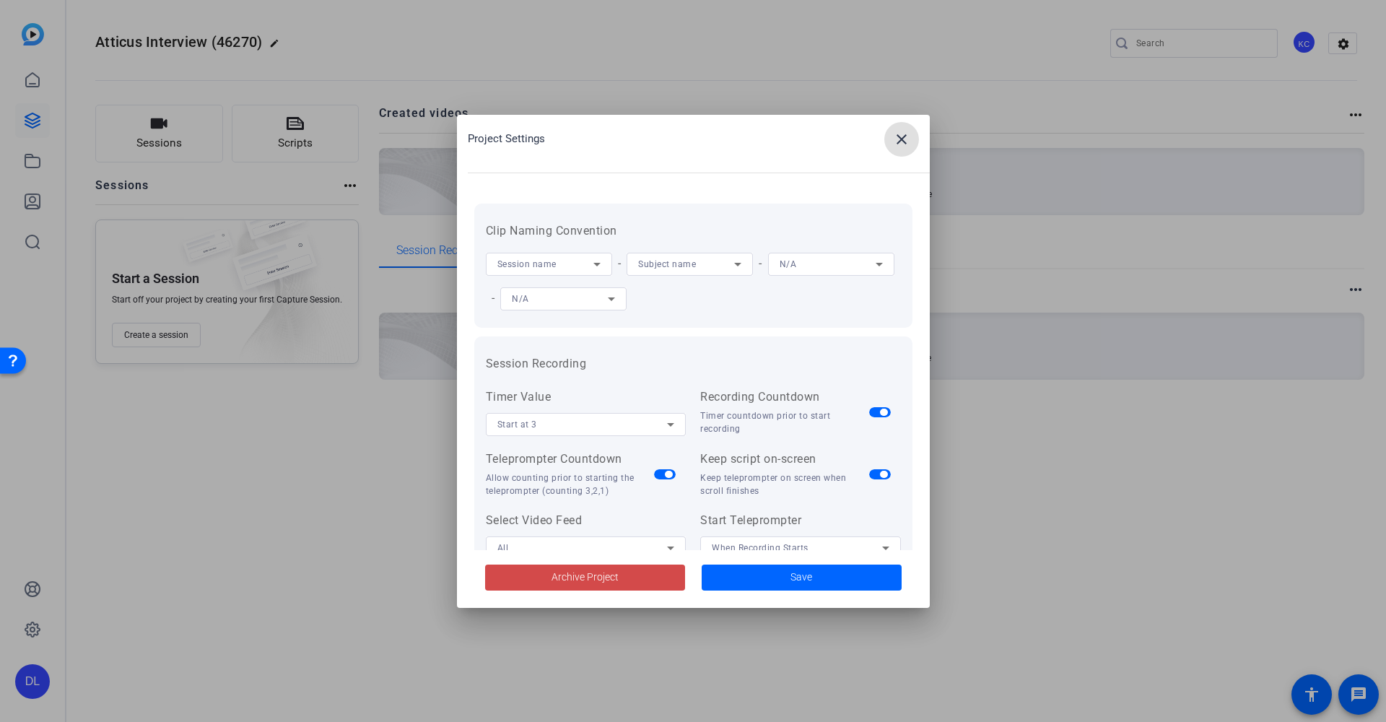
click at [558, 590] on span at bounding box center [585, 577] width 200 height 35
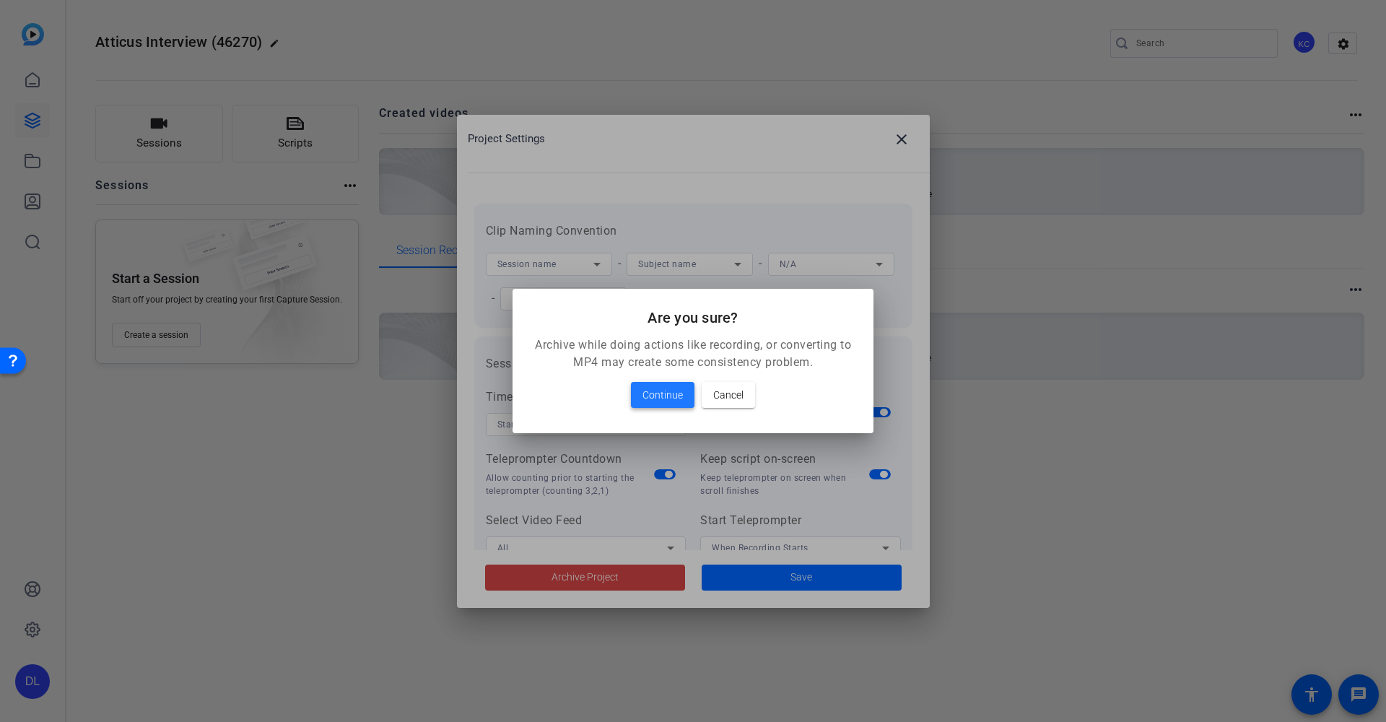
click at [674, 388] on span "Continue" at bounding box center [663, 394] width 40 height 17
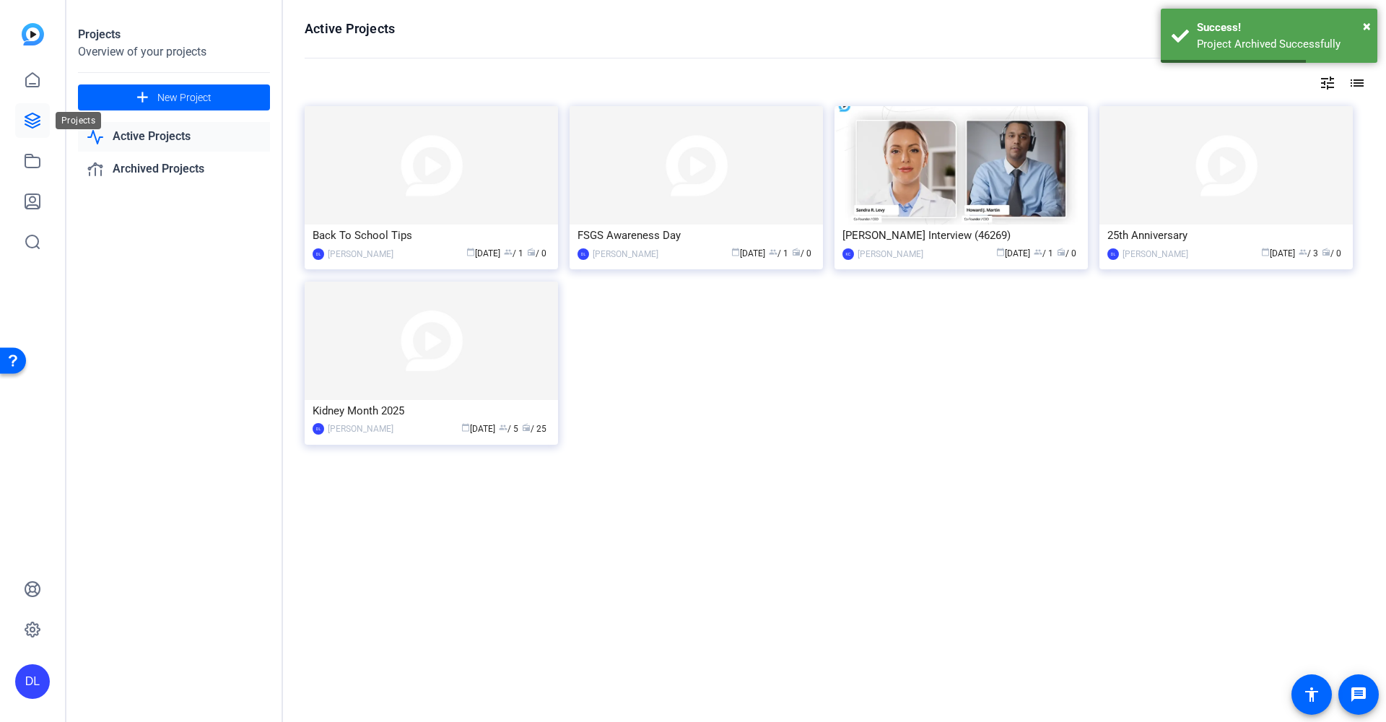
click at [39, 118] on icon at bounding box center [32, 120] width 14 height 14
click at [889, 248] on div "[PERSON_NAME]" at bounding box center [891, 254] width 66 height 14
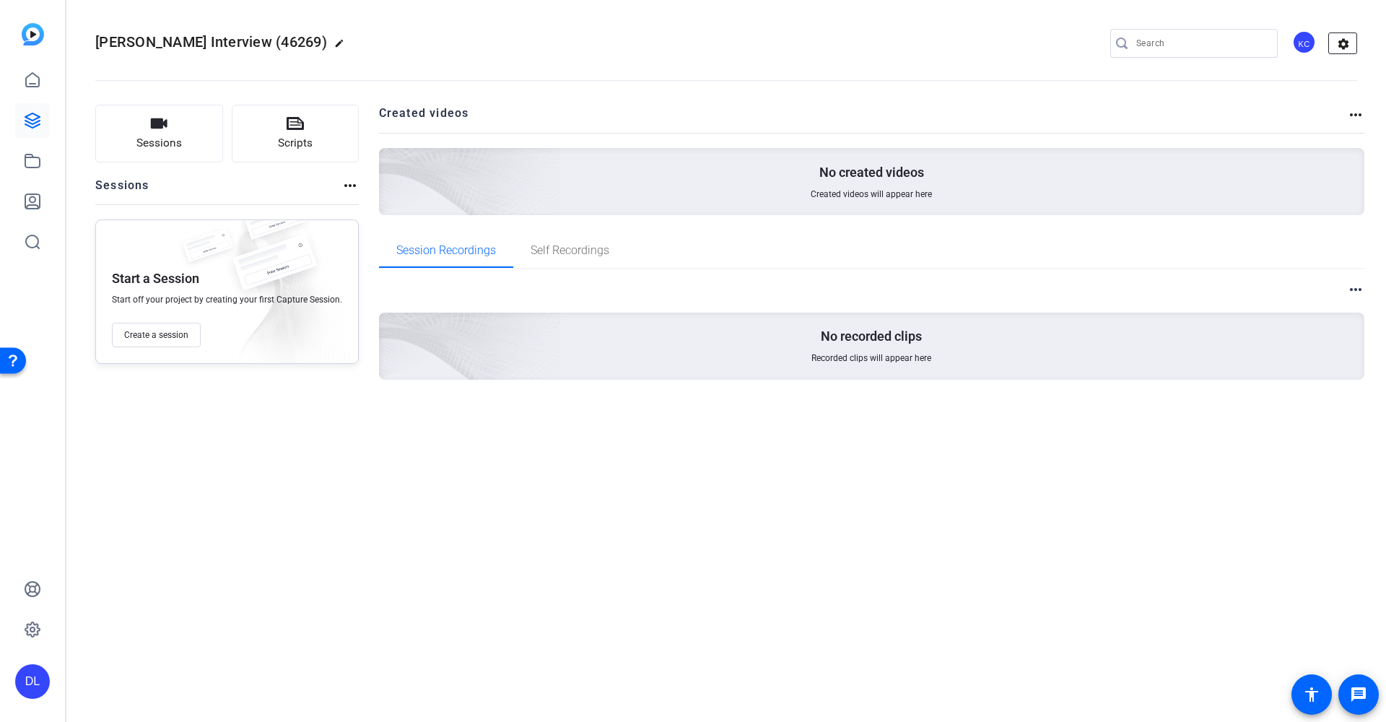
click at [1346, 48] on mat-icon "settings" at bounding box center [1343, 44] width 29 height 22
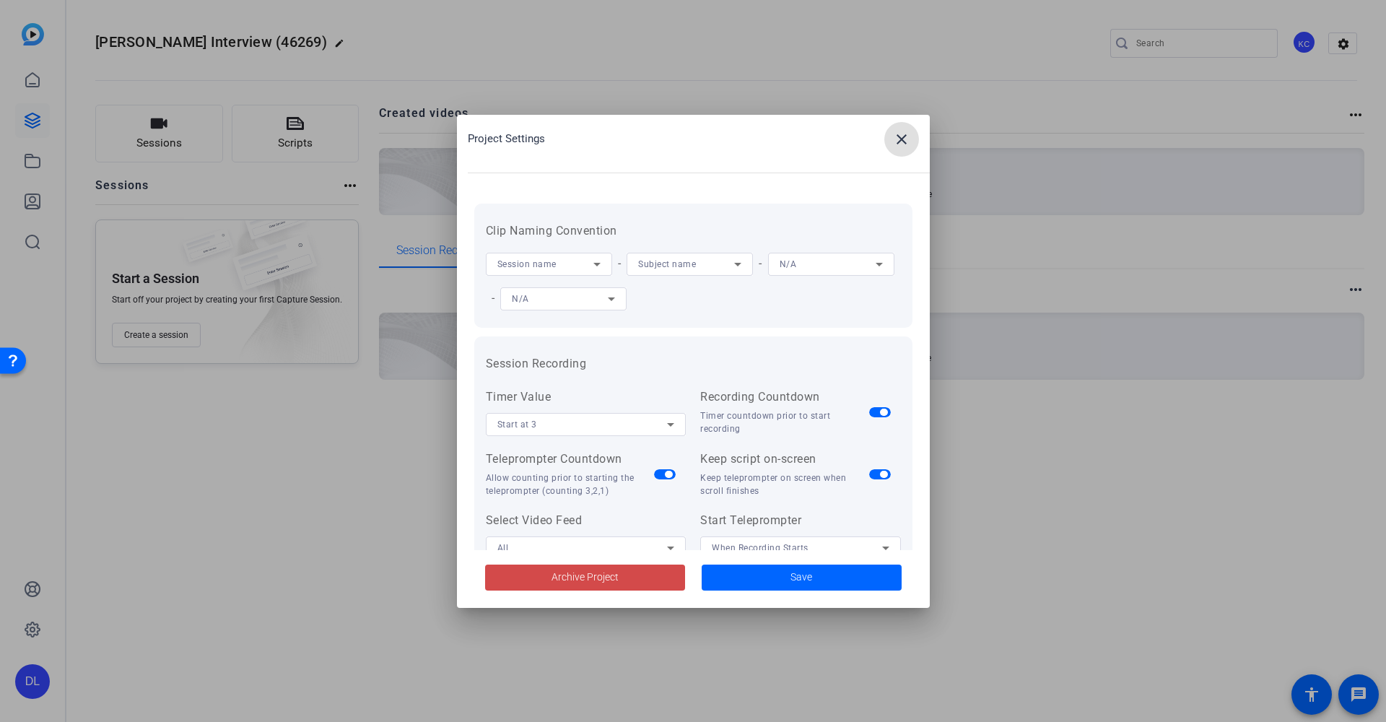
click at [567, 580] on span "Archive Project" at bounding box center [585, 577] width 67 height 15
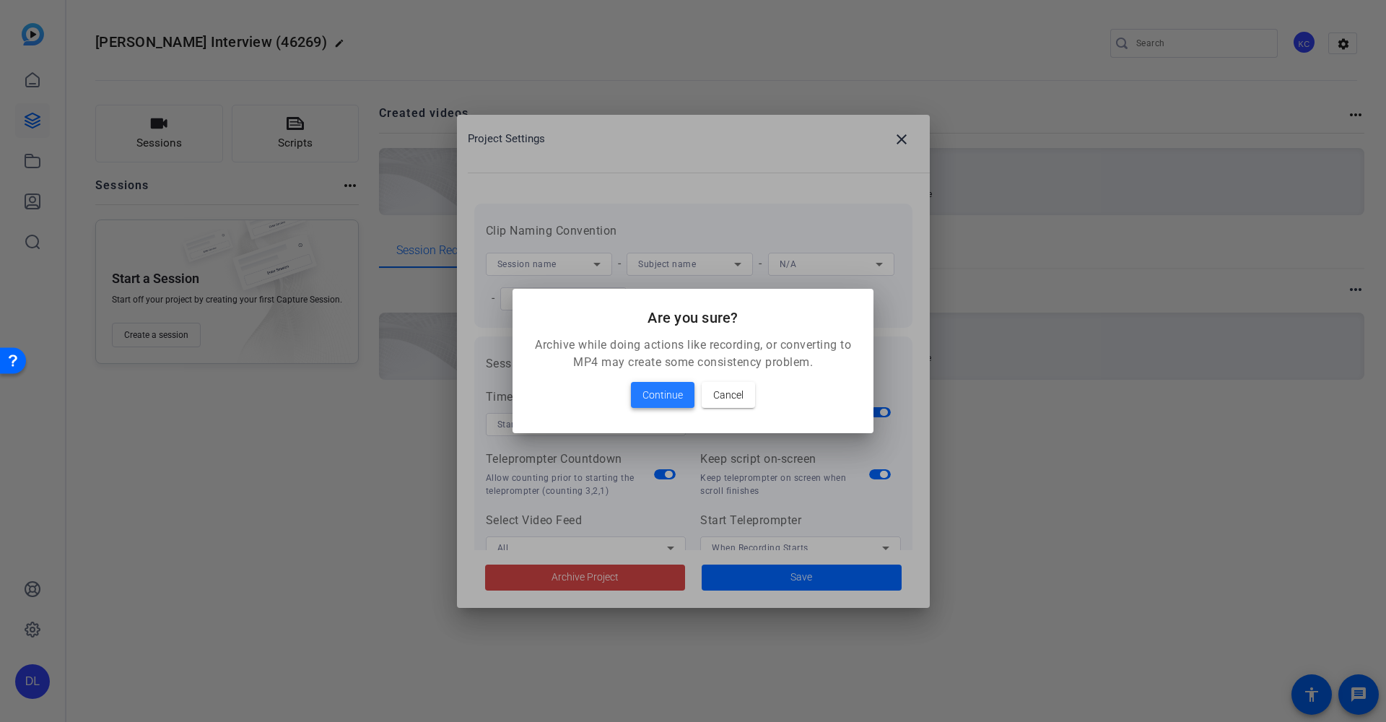
click at [682, 388] on span "Continue" at bounding box center [663, 394] width 40 height 17
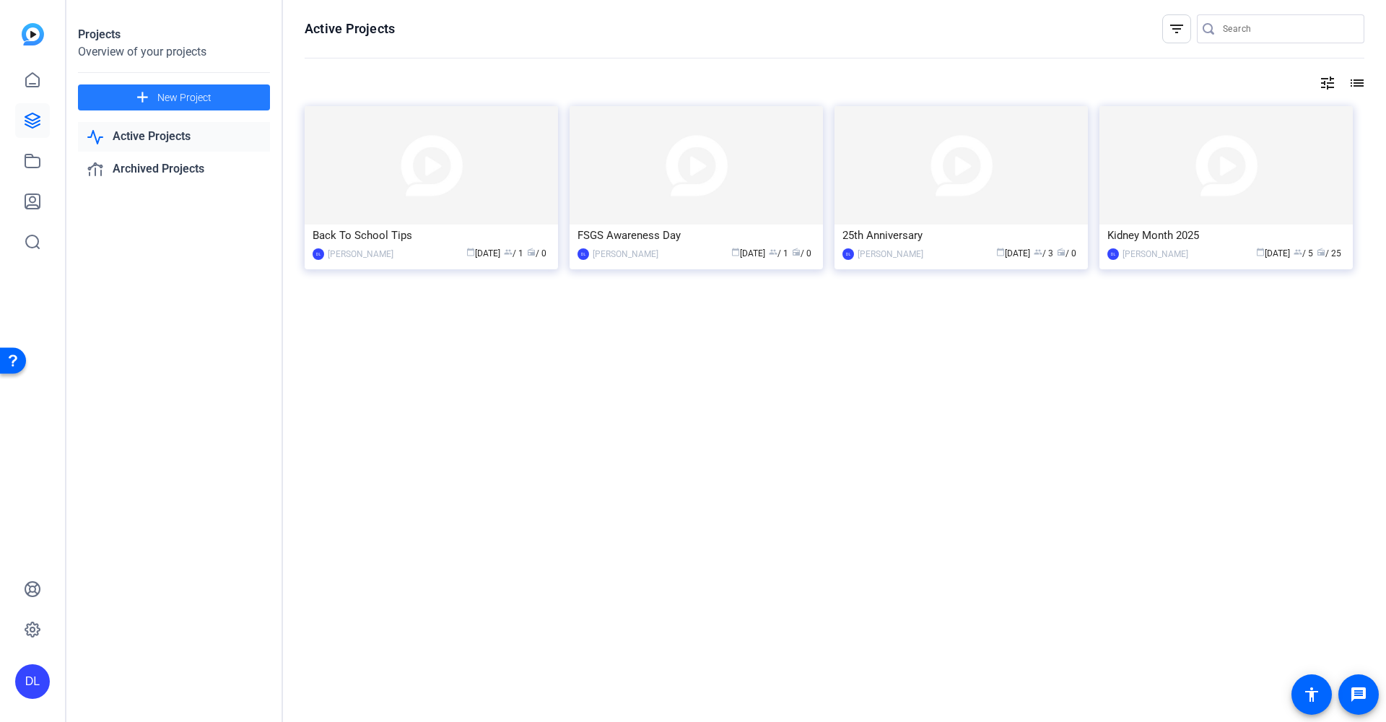
click at [147, 99] on mat-icon "add" at bounding box center [143, 98] width 18 height 18
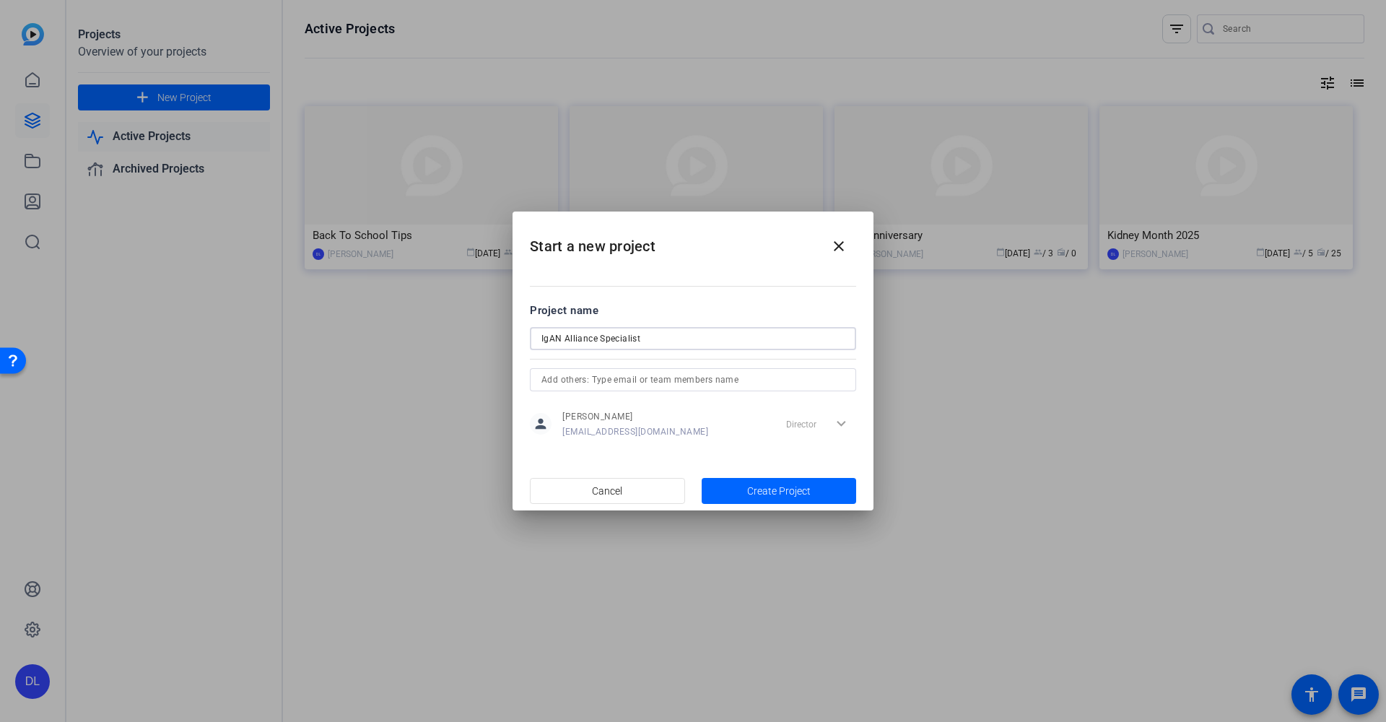
click at [599, 338] on input "IgAN Alliance Specialist" at bounding box center [692, 338] width 303 height 17
type input "IgAN Alliance - NephCure Specialist"
click at [760, 490] on span "Create Project" at bounding box center [779, 491] width 64 height 15
